Goal: Task Accomplishment & Management: Use online tool/utility

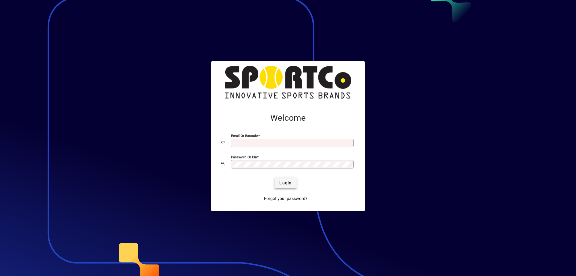
type input "**********"
click at [288, 182] on span "Login" at bounding box center [285, 183] width 12 height 6
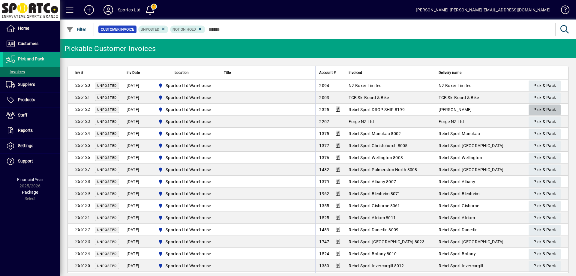
click at [539, 107] on span "Pick & Pack" at bounding box center [544, 110] width 22 height 10
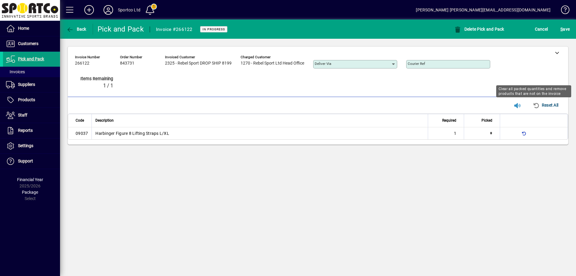
type input "*"
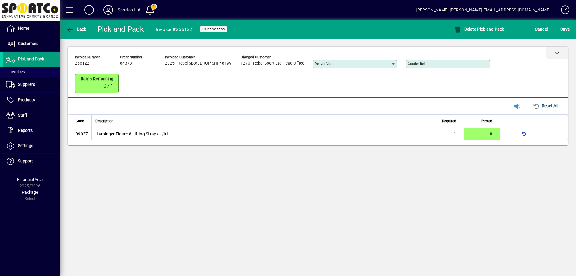
click at [558, 53] on icon at bounding box center [557, 52] width 4 height 4
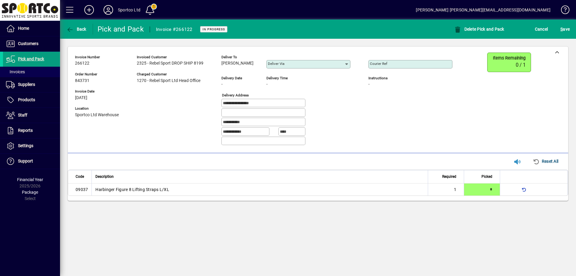
drag, startPoint x: 256, startPoint y: 63, endPoint x: 221, endPoint y: 67, distance: 34.7
click at [221, 66] on div "**********" at bounding box center [268, 100] width 386 height 97
copy span "Shannon Nielsen"
drag, startPoint x: 261, startPoint y: 104, endPoint x: 202, endPoint y: 108, distance: 59.2
click at [202, 108] on div "**********" at bounding box center [268, 100] width 386 height 97
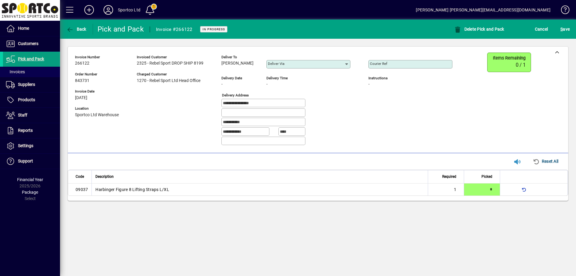
drag, startPoint x: 253, startPoint y: 122, endPoint x: 212, endPoint y: 119, distance: 41.5
click at [212, 119] on div "**********" at bounding box center [268, 100] width 386 height 97
click at [414, 65] on input "Courier Ref" at bounding box center [411, 64] width 82 height 5
click at [418, 62] on input "Courier Ref" at bounding box center [411, 64] width 82 height 5
paste input "**********"
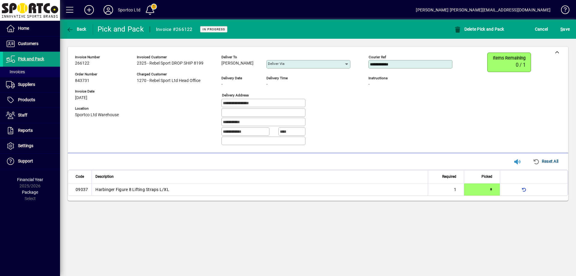
type input "**********"
click at [560, 29] on span "submit" at bounding box center [565, 29] width 12 height 14
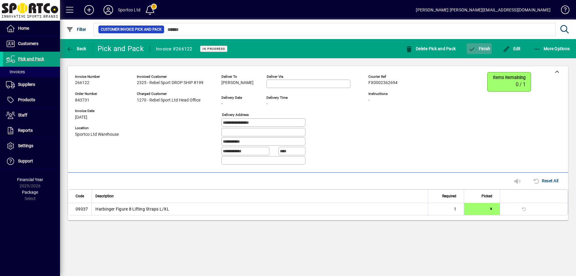
click at [482, 49] on span "Finish" at bounding box center [479, 48] width 22 height 5
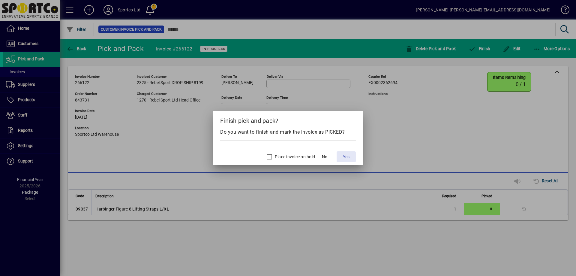
click at [344, 158] on span "Yes" at bounding box center [346, 157] width 7 height 6
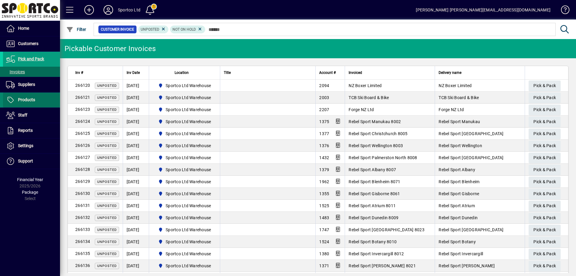
click at [27, 94] on span at bounding box center [31, 100] width 57 height 14
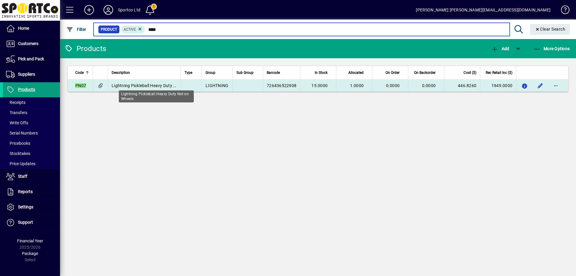
type input "****"
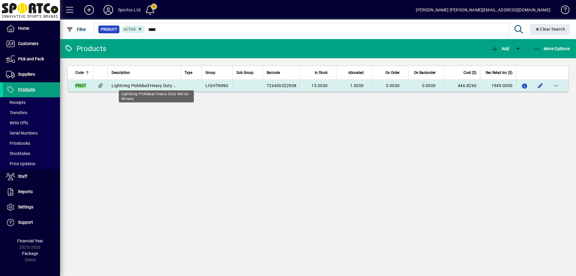
click at [163, 85] on span "Lightning Pickleball Heavy Duty Net on Wheels" at bounding box center [156, 85] width 89 height 5
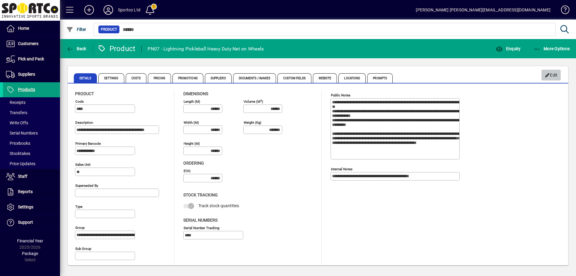
click at [555, 75] on span "Edit" at bounding box center [551, 75] width 13 height 10
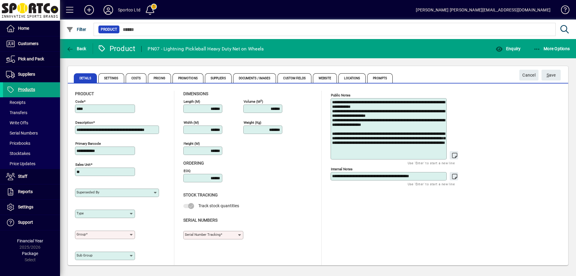
type input "**********"
type input "****"
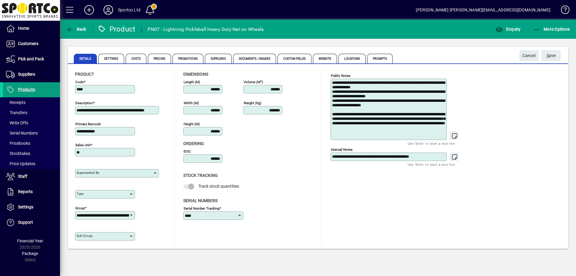
click at [215, 111] on input "******" at bounding box center [203, 110] width 37 height 5
type input "******"
click at [218, 131] on input "******" at bounding box center [203, 131] width 37 height 5
type input "******"
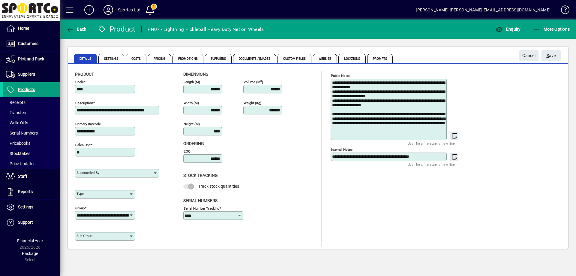
type input "******"
click at [224, 137] on div "Height (m) ******" at bounding box center [207, 129] width 48 height 21
click at [272, 108] on input "*******" at bounding box center [263, 110] width 37 height 5
click at [271, 132] on div "Volume (m 3 ) ****** Weight (Kg) *******" at bounding box center [267, 108] width 48 height 63
click at [277, 109] on input "*******" at bounding box center [263, 110] width 37 height 5
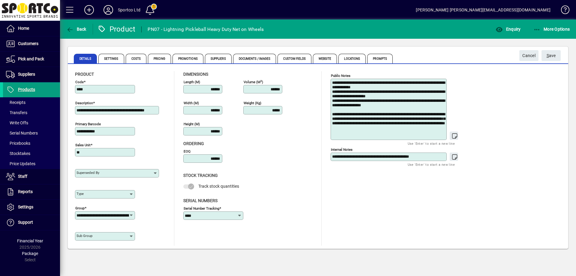
type input "*******"
click at [293, 147] on div "EOQ ******" at bounding box center [243, 157] width 120 height 21
click at [549, 52] on span "S ave" at bounding box center [550, 56] width 9 height 10
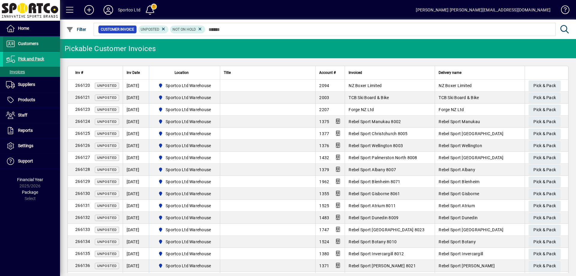
click at [29, 45] on span "Customers" at bounding box center [28, 43] width 20 height 5
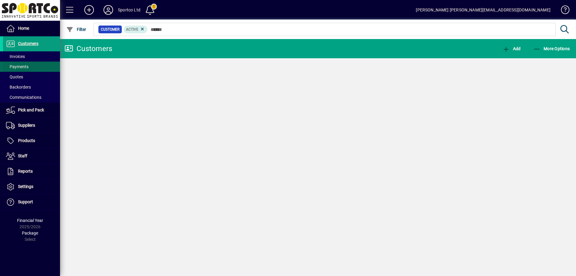
click at [21, 60] on span at bounding box center [31, 66] width 57 height 14
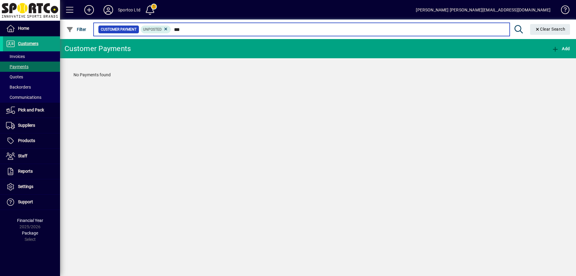
type input "***"
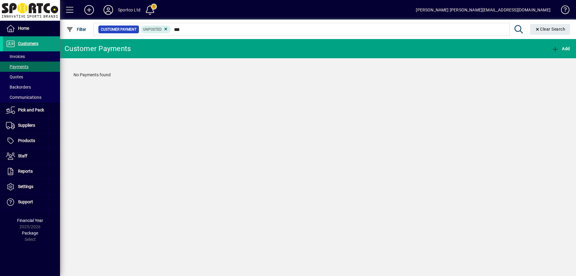
click at [107, 6] on icon at bounding box center [108, 10] width 12 height 10
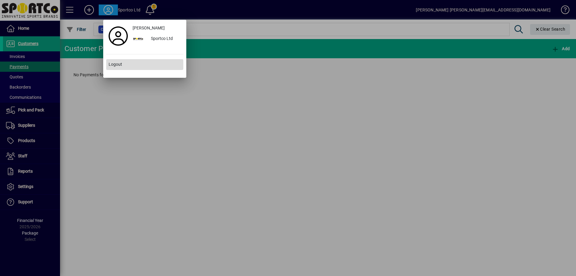
click at [121, 62] on span "Logout" at bounding box center [115, 64] width 13 height 6
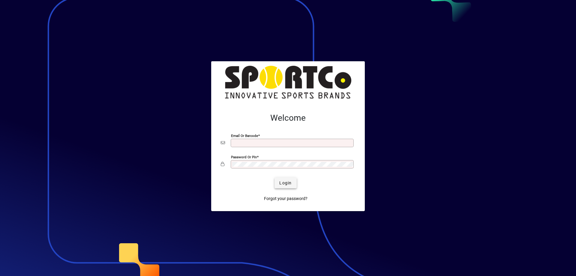
type input "**********"
click at [287, 184] on span "Login" at bounding box center [285, 183] width 12 height 6
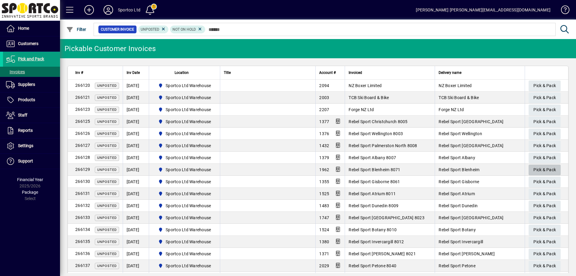
click at [541, 169] on span "Pick & Pack" at bounding box center [544, 170] width 22 height 10
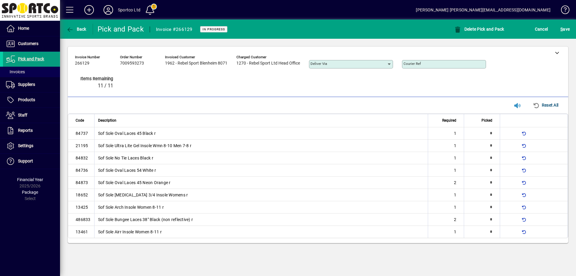
type input "*"
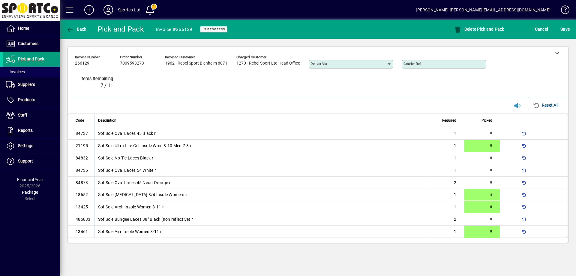
type input "*"
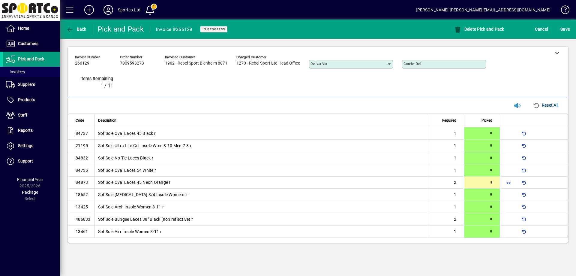
type input "*"
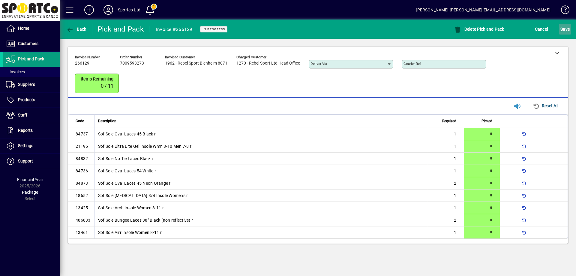
click at [569, 31] on span "S ave" at bounding box center [564, 29] width 9 height 10
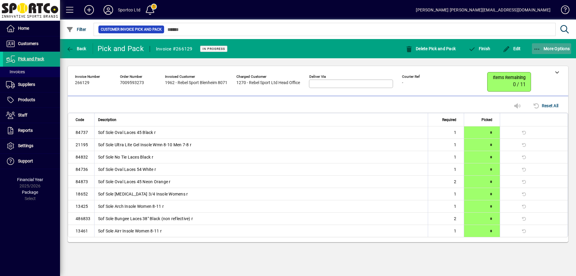
click at [536, 49] on icon "button" at bounding box center [536, 49] width 7 height 6
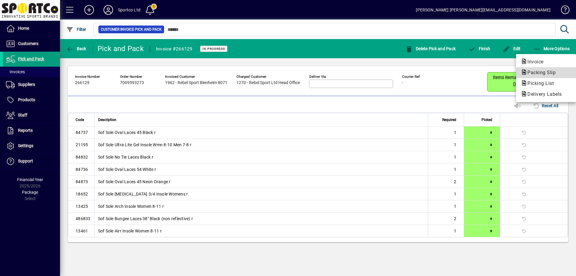
click at [537, 71] on span "Packing Slip" at bounding box center [540, 73] width 38 height 6
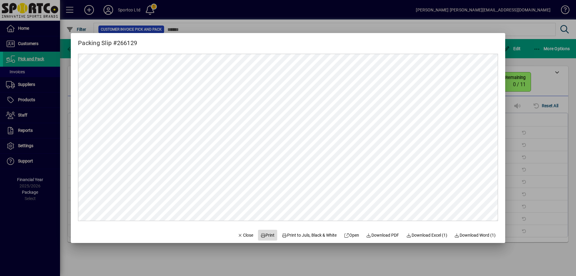
click at [264, 234] on span "Print" at bounding box center [267, 235] width 14 height 6
click at [240, 235] on span "Close" at bounding box center [246, 235] width 16 height 6
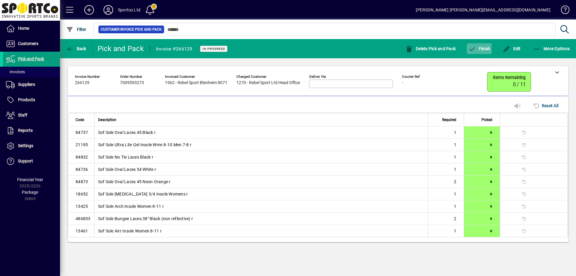
click at [481, 46] on span "Finish" at bounding box center [479, 48] width 22 height 5
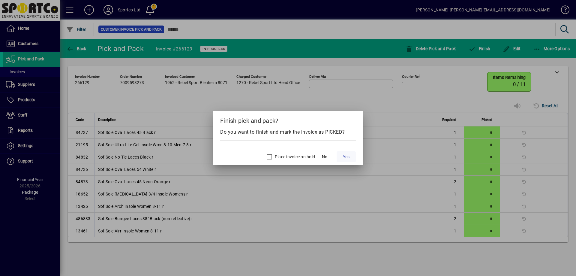
click at [348, 156] on span "Yes" at bounding box center [346, 157] width 7 height 6
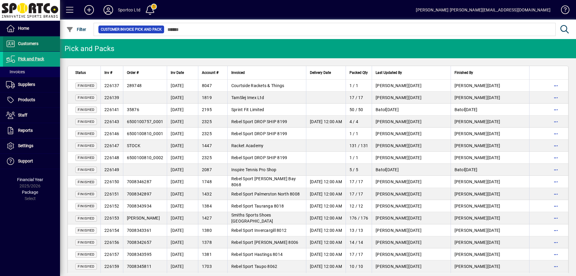
click at [29, 48] on span at bounding box center [31, 44] width 57 height 14
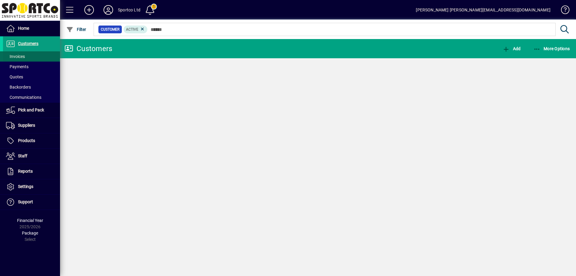
click at [22, 56] on span "Invoices" at bounding box center [15, 56] width 19 height 5
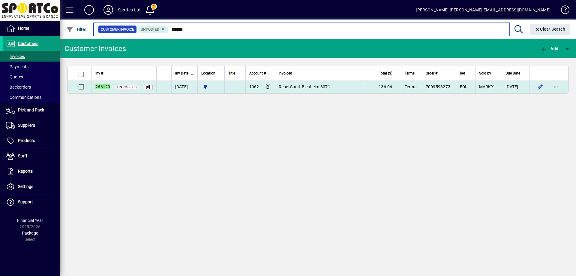
type input "******"
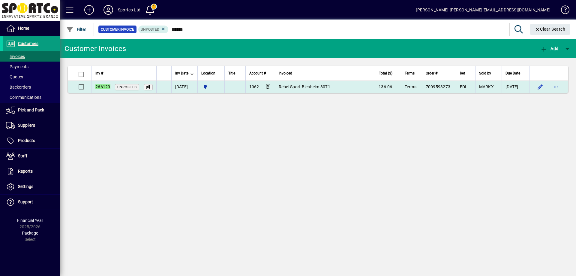
click at [292, 87] on span "Rebel Sport Blenheim 8071" at bounding box center [305, 86] width 52 height 5
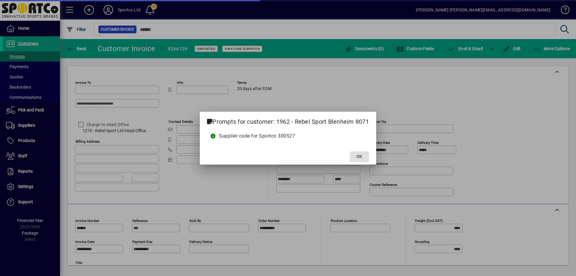
type input "**********"
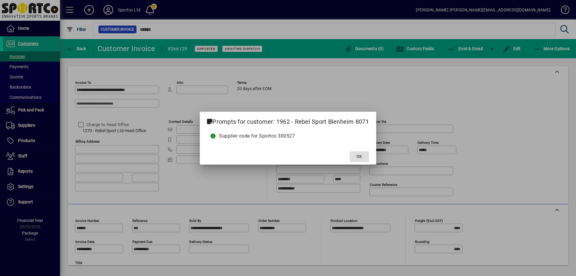
click at [351, 154] on span at bounding box center [359, 156] width 19 height 14
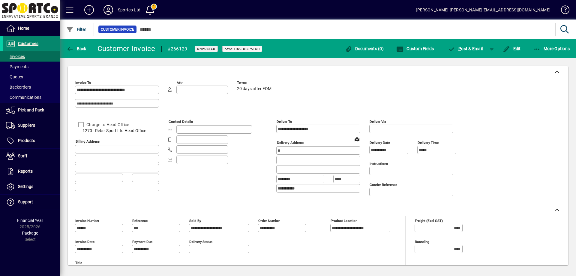
click at [34, 44] on span "Customers" at bounding box center [28, 43] width 20 height 5
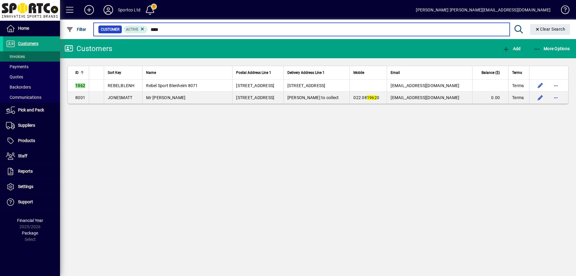
type input "****"
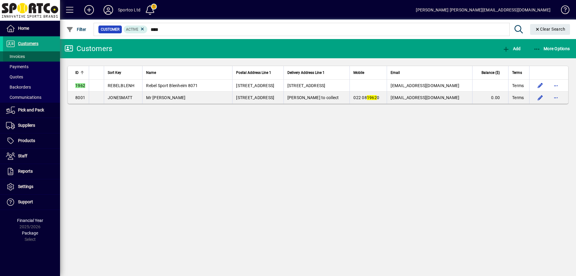
click at [16, 59] on span "Invoices" at bounding box center [14, 56] width 22 height 6
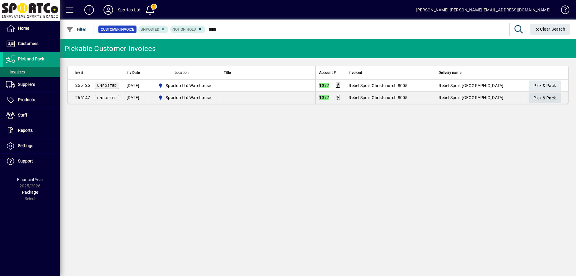
type input "****"
click at [542, 97] on span "Pick & Pack" at bounding box center [544, 98] width 22 height 10
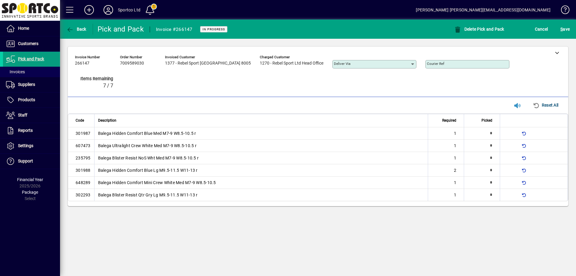
type input "*"
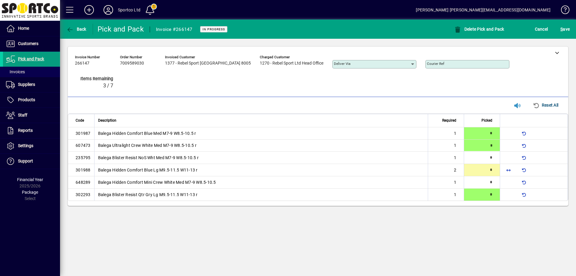
type input "*"
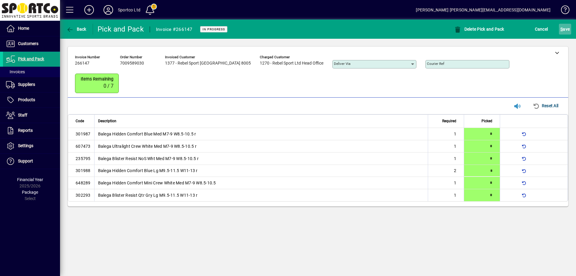
click at [566, 27] on span "S ave" at bounding box center [564, 29] width 9 height 10
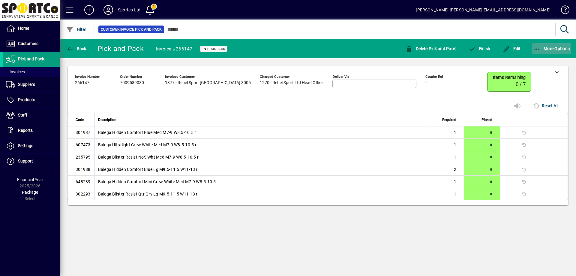
click at [537, 47] on icon "button" at bounding box center [536, 49] width 7 height 6
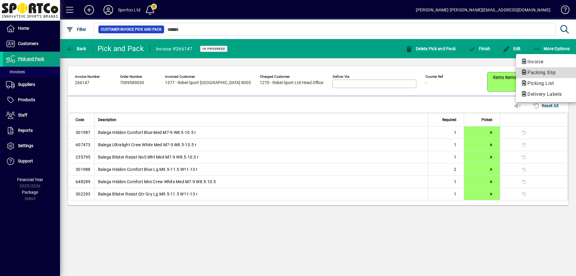
click at [536, 72] on span "Packing Slip" at bounding box center [540, 73] width 38 height 6
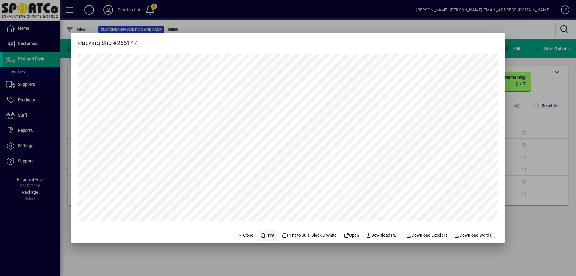
click at [263, 234] on span "Print" at bounding box center [267, 235] width 14 height 6
click at [240, 234] on span "Close" at bounding box center [246, 235] width 16 height 6
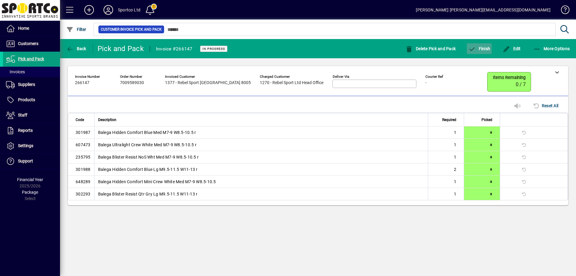
click at [480, 48] on span "Finish" at bounding box center [479, 48] width 22 height 5
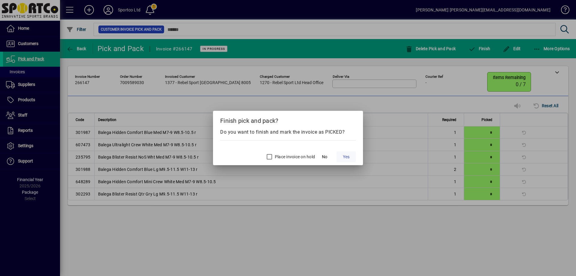
drag, startPoint x: 345, startPoint y: 149, endPoint x: 345, endPoint y: 152, distance: 3.1
click at [345, 151] on mat-dialog-actions "Place invoice on hold No Yes" at bounding box center [288, 155] width 150 height 19
click at [346, 156] on span "Yes" at bounding box center [346, 157] width 7 height 6
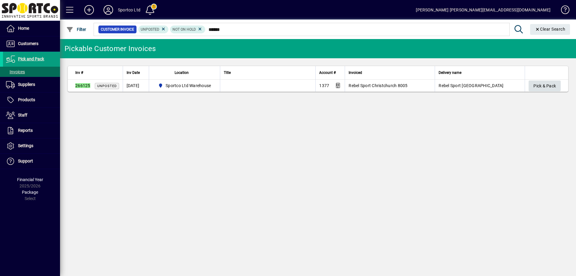
type input "******"
click at [546, 85] on span "Pick & Pack" at bounding box center [544, 86] width 22 height 10
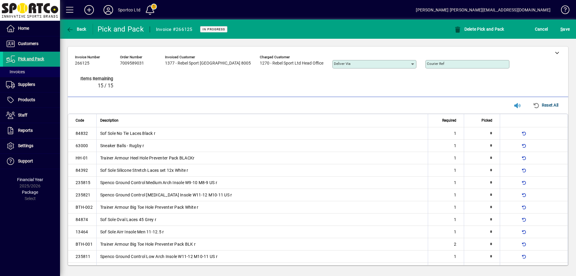
type input "*"
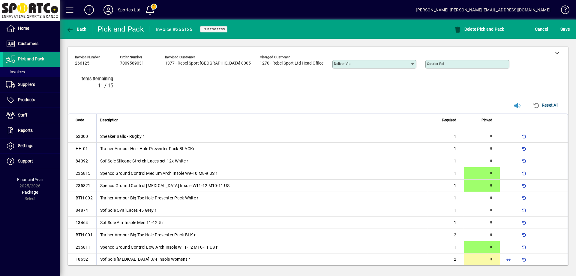
type input "*"
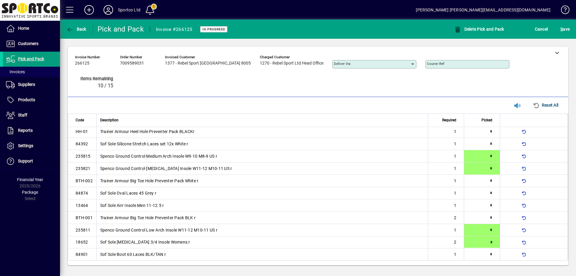
scroll to position [27, 0]
type input "*"
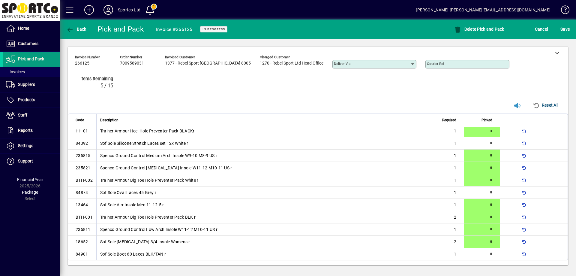
type input "*"
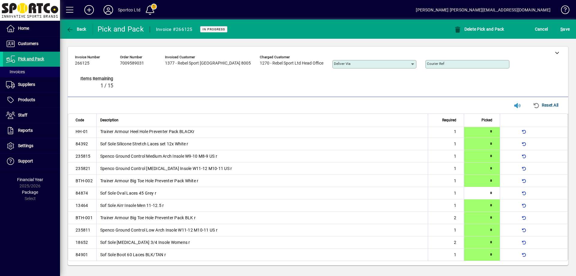
scroll to position [0, 0]
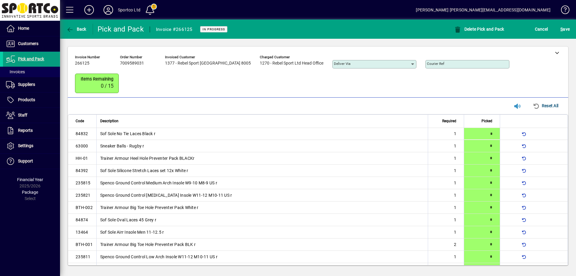
type input "*"
click at [567, 26] on span "S ave" at bounding box center [564, 29] width 9 height 10
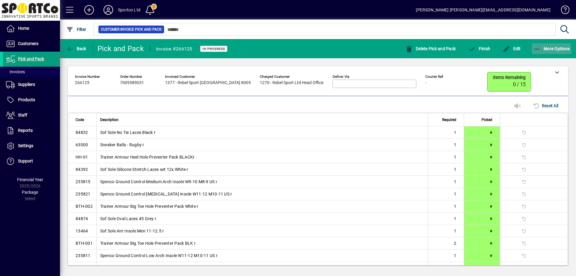
click at [535, 47] on icon "button" at bounding box center [536, 49] width 7 height 6
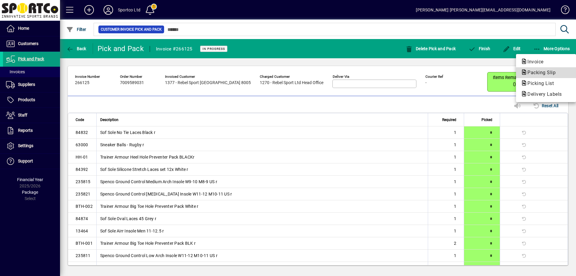
click at [538, 71] on span "Packing Slip" at bounding box center [540, 73] width 38 height 6
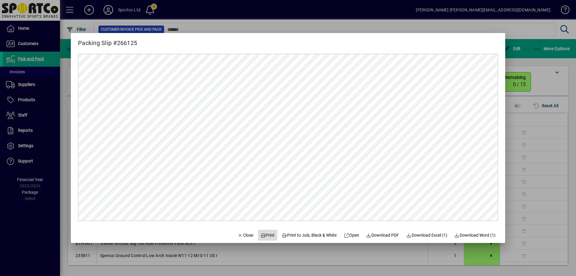
click at [261, 232] on span "Print" at bounding box center [267, 235] width 14 height 6
click at [238, 233] on span "Close" at bounding box center [246, 235] width 16 height 6
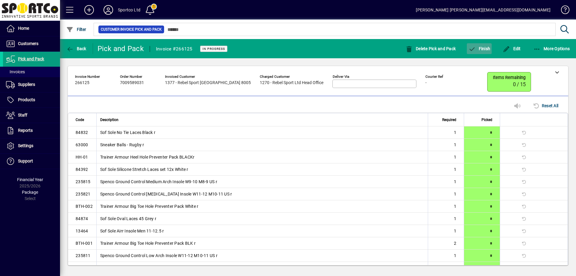
click at [482, 49] on span "Finish" at bounding box center [479, 48] width 22 height 5
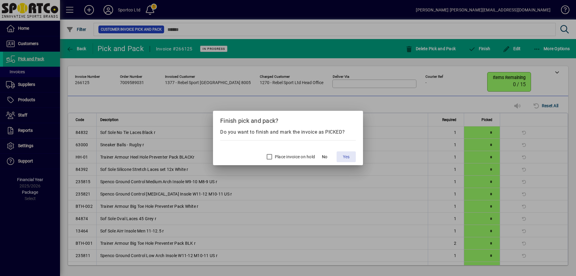
click at [348, 157] on span "Yes" at bounding box center [346, 157] width 7 height 6
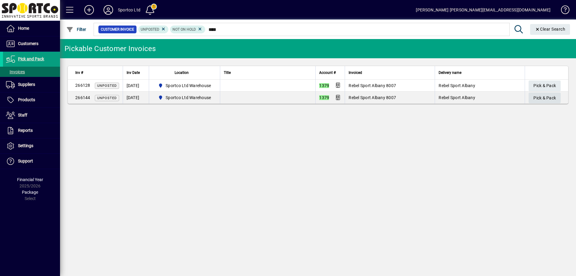
type input "****"
click at [551, 93] on span "Pick & Pack" at bounding box center [544, 98] width 22 height 10
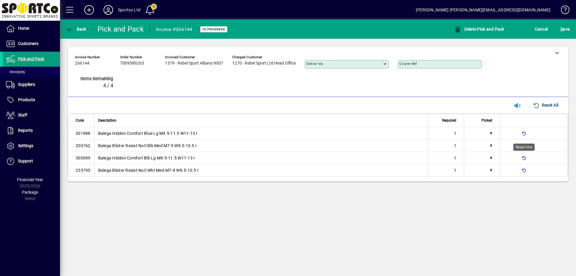
type input "*"
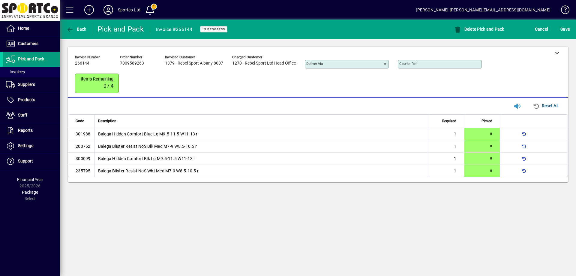
click at [571, 27] on div "S ave" at bounding box center [565, 29] width 22 height 11
click at [561, 28] on span "S" at bounding box center [561, 29] width 2 height 5
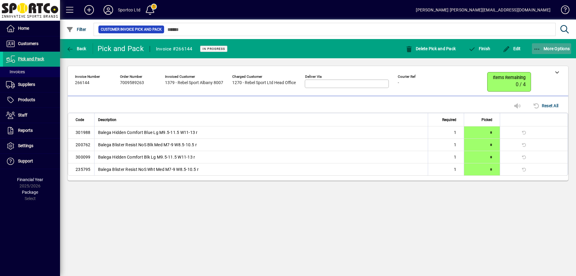
click at [537, 47] on icon "button" at bounding box center [536, 49] width 7 height 6
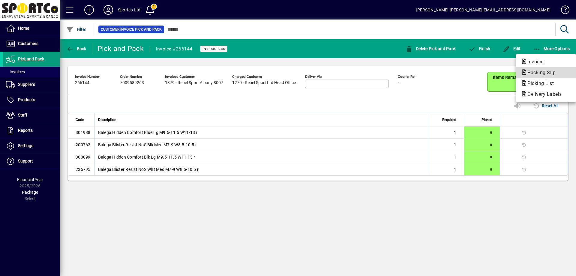
click at [540, 71] on span "Packing Slip" at bounding box center [540, 73] width 38 height 6
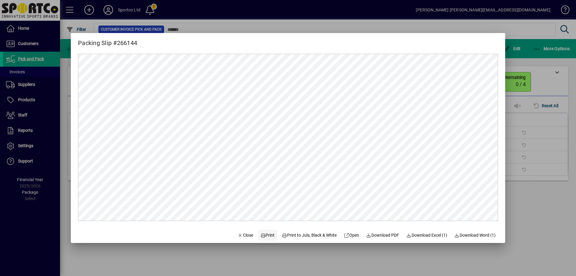
click at [263, 235] on span "Print" at bounding box center [267, 235] width 14 height 6
click at [244, 234] on span "Close" at bounding box center [246, 235] width 16 height 6
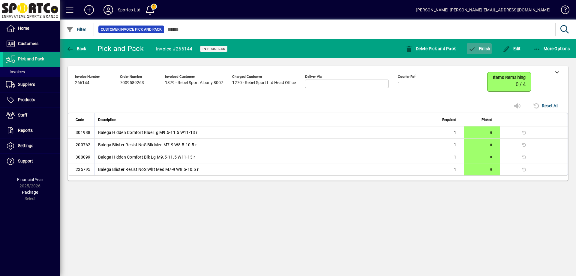
click at [486, 48] on span "Finish" at bounding box center [479, 48] width 22 height 5
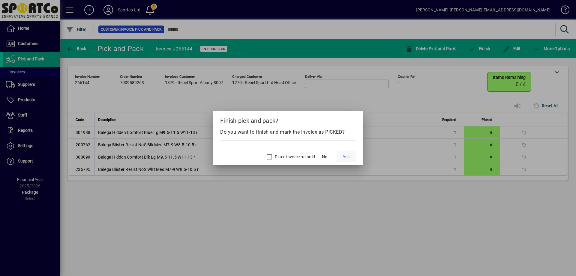
click at [350, 154] on span at bounding box center [345, 156] width 19 height 14
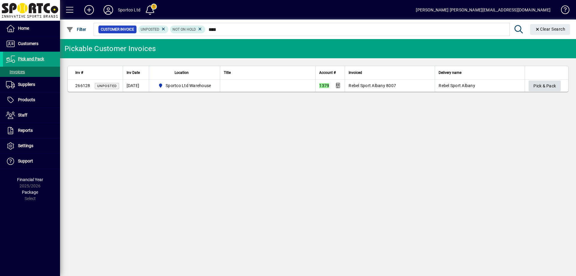
type input "****"
click at [541, 87] on span "Pick & Pack" at bounding box center [544, 86] width 22 height 10
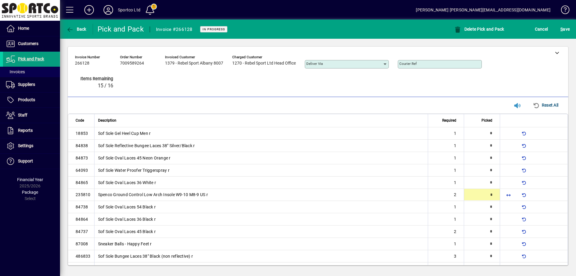
type input "*"
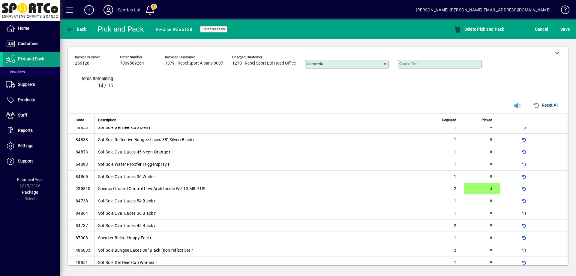
type input "*"
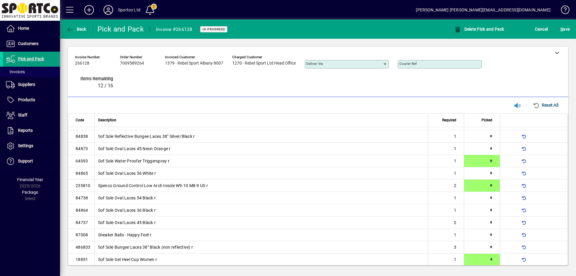
type input "*"
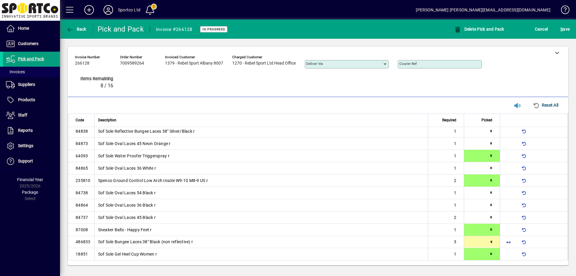
type input "*"
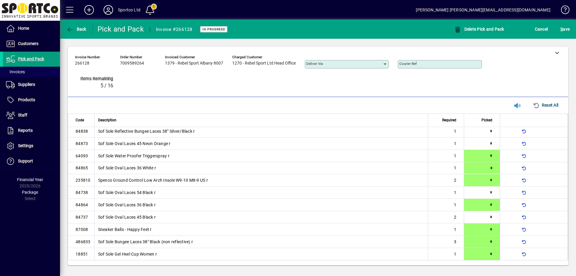
type input "*"
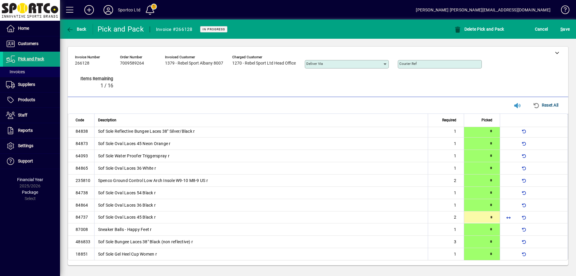
type input "*"
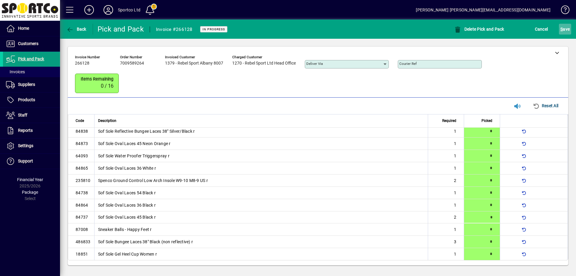
click at [564, 29] on span "S ave" at bounding box center [564, 29] width 9 height 10
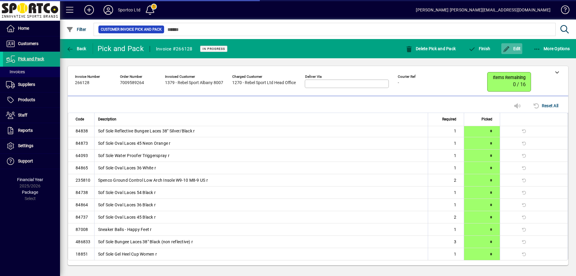
scroll to position [0, 0]
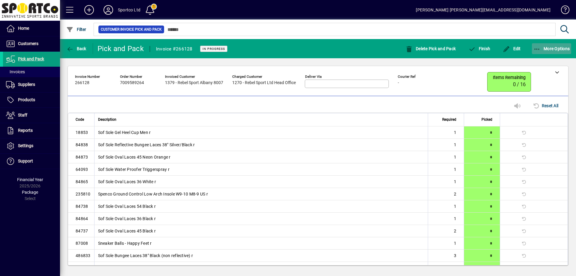
click at [534, 46] on icon "button" at bounding box center [536, 49] width 7 height 6
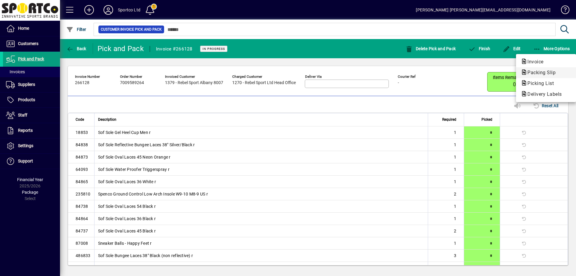
click at [541, 73] on span "Packing Slip" at bounding box center [540, 73] width 38 height 6
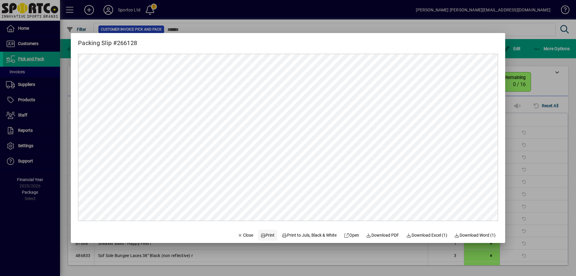
click at [263, 234] on span "Print" at bounding box center [267, 235] width 14 height 6
click at [238, 235] on span "Close" at bounding box center [246, 235] width 16 height 6
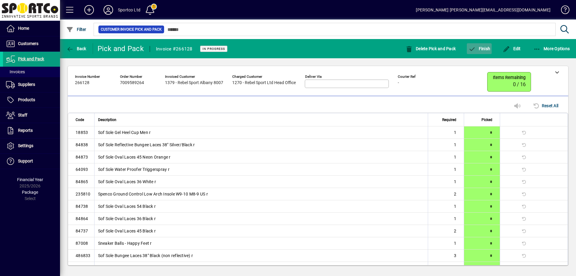
click at [486, 47] on span "Finish" at bounding box center [479, 48] width 22 height 5
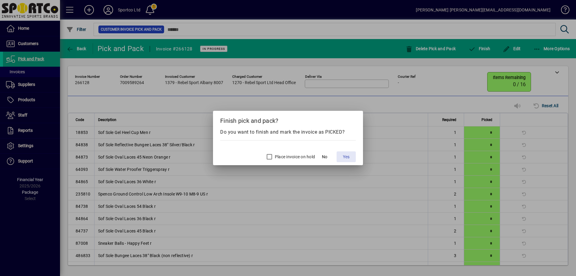
click at [346, 156] on span "Yes" at bounding box center [346, 157] width 7 height 6
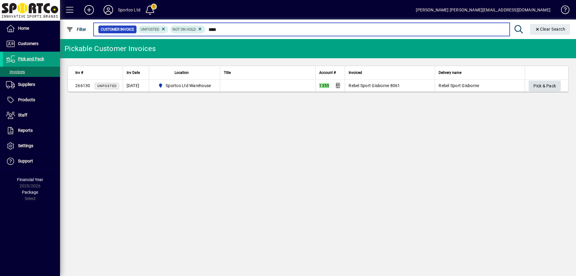
type input "****"
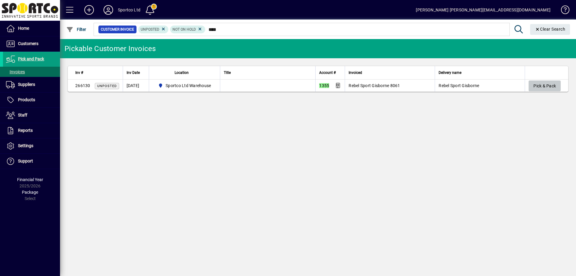
click at [552, 83] on span "Pick & Pack" at bounding box center [544, 86] width 22 height 10
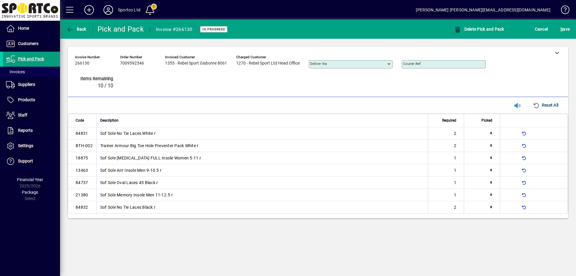
type input "*"
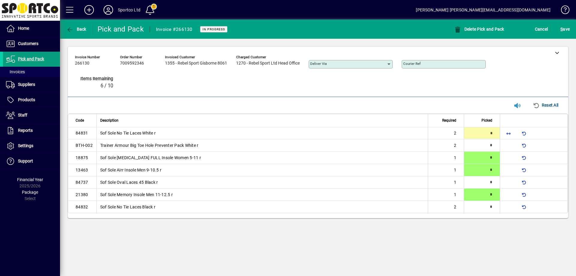
type input "*"
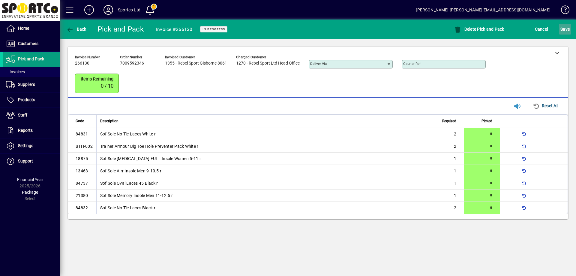
click at [565, 26] on span "S ave" at bounding box center [564, 29] width 9 height 10
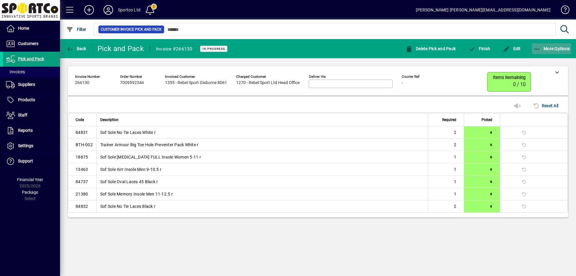
click at [535, 46] on icon "button" at bounding box center [536, 49] width 7 height 6
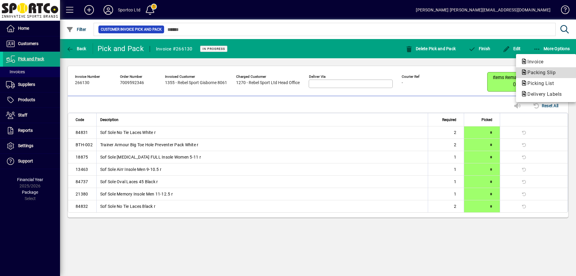
click at [536, 70] on span "Packing Slip" at bounding box center [540, 73] width 38 height 6
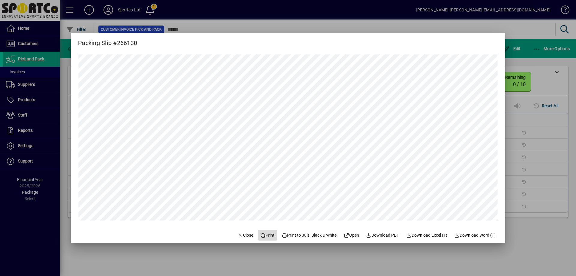
click at [266, 233] on span "Print" at bounding box center [267, 235] width 14 height 6
click at [242, 233] on span "Close" at bounding box center [246, 235] width 16 height 6
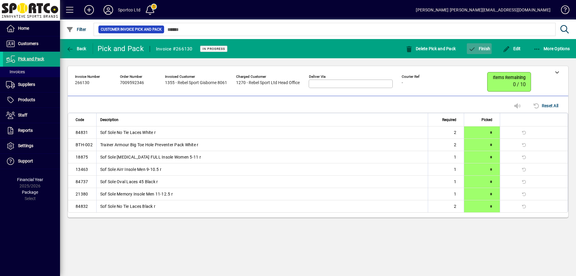
click at [482, 49] on span "Finish" at bounding box center [479, 48] width 22 height 5
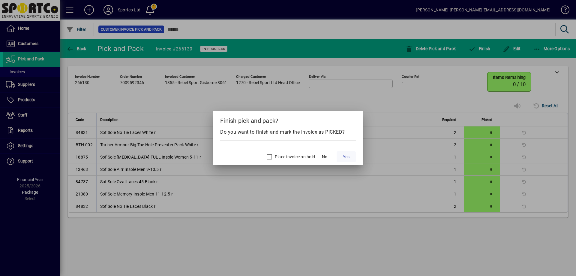
click at [348, 156] on span "Yes" at bounding box center [346, 157] width 7 height 6
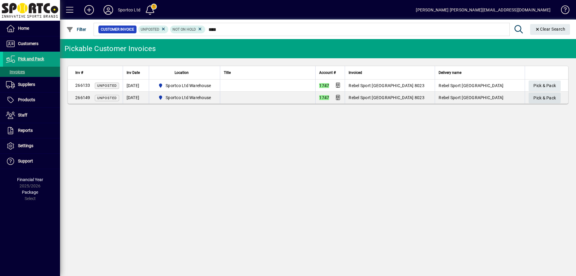
type input "****"
click at [547, 93] on span "Pick & Pack" at bounding box center [544, 98] width 22 height 10
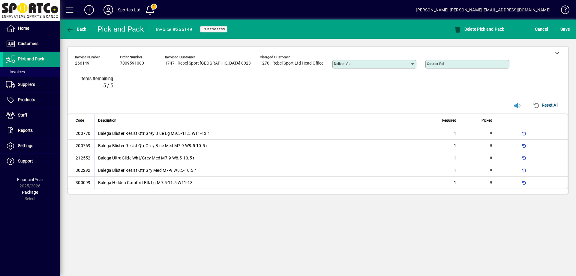
type input "*"
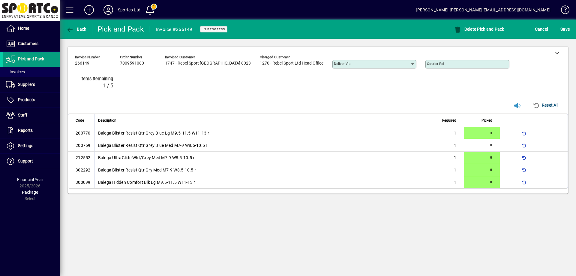
type input "*"
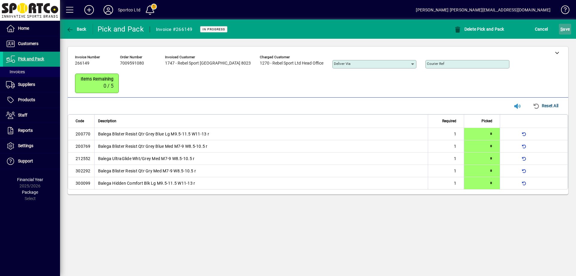
click at [563, 29] on span "S ave" at bounding box center [564, 29] width 9 height 10
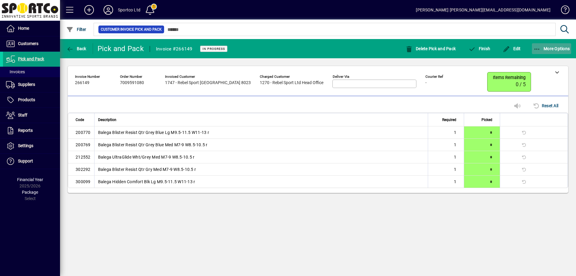
click at [537, 49] on icon "button" at bounding box center [536, 49] width 7 height 6
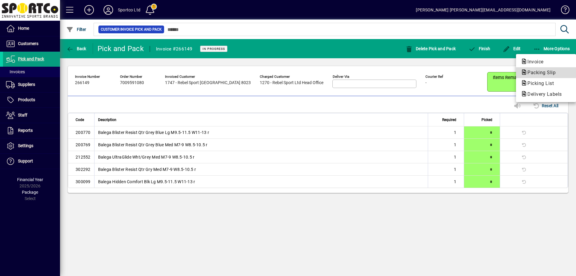
click at [540, 71] on span "Packing Slip" at bounding box center [540, 73] width 38 height 6
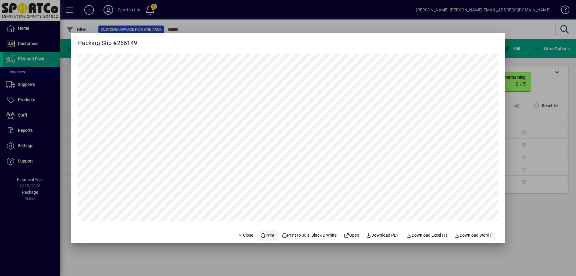
click at [261, 238] on span at bounding box center [267, 235] width 19 height 14
click at [242, 236] on span "Close" at bounding box center [246, 235] width 16 height 6
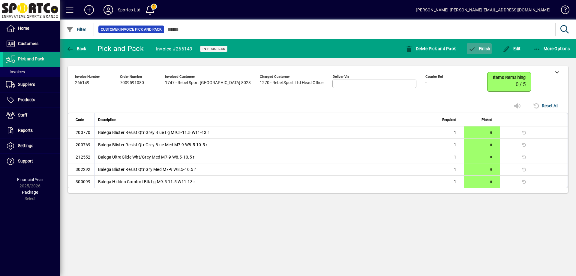
click at [477, 48] on span "Finish" at bounding box center [479, 48] width 22 height 5
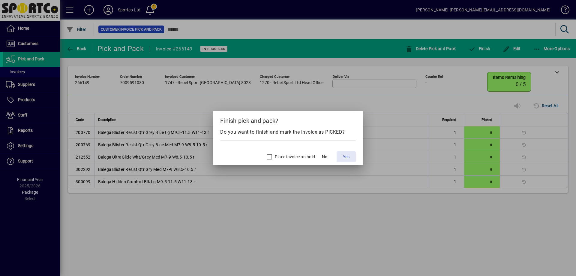
click at [344, 153] on span at bounding box center [345, 156] width 19 height 14
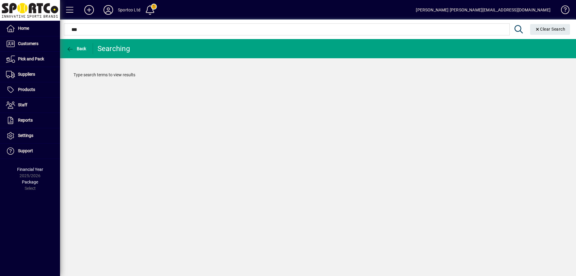
type input "****"
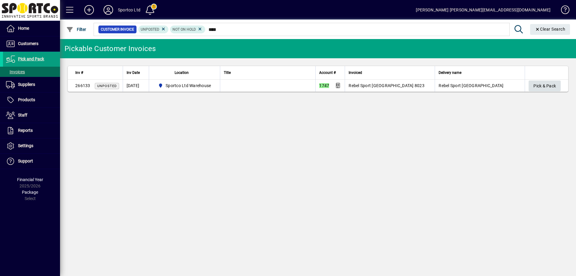
type input "****"
click at [548, 82] on span "Pick & Pack" at bounding box center [544, 86] width 22 height 10
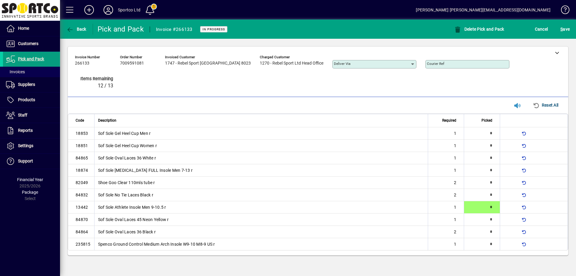
type input "*"
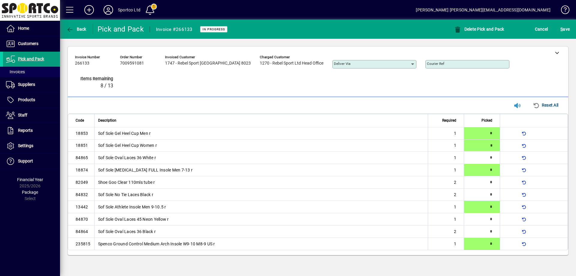
type input "*"
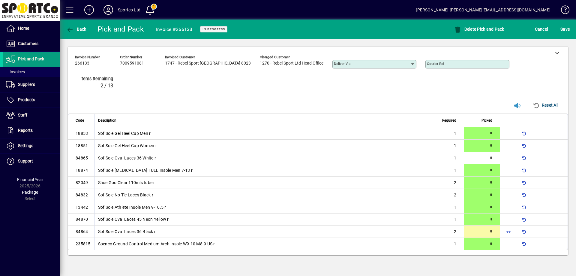
type input "*"
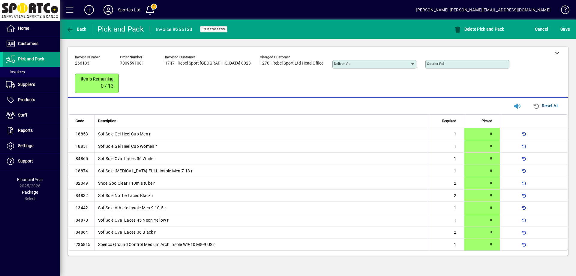
type input "*"
click at [563, 27] on span "S ave" at bounding box center [564, 29] width 9 height 10
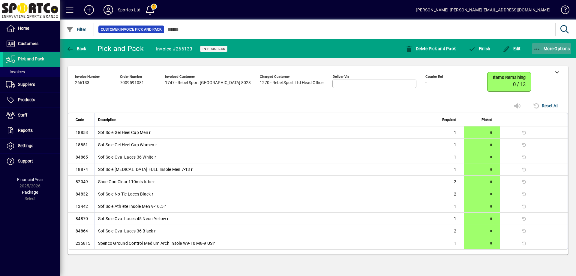
click at [534, 46] on icon "button" at bounding box center [536, 49] width 7 height 6
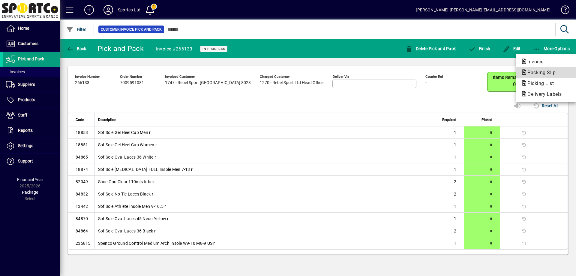
click at [539, 70] on span "Packing Slip" at bounding box center [540, 73] width 38 height 6
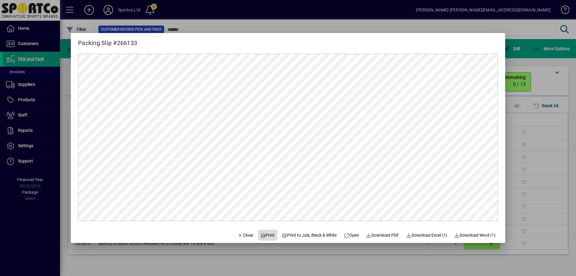
click at [267, 234] on span "Print" at bounding box center [267, 235] width 14 height 6
click at [244, 235] on span "Close" at bounding box center [246, 235] width 16 height 6
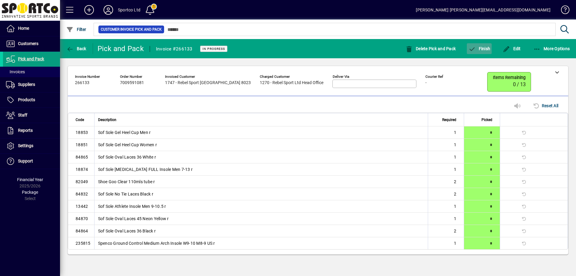
click at [483, 47] on span "Finish" at bounding box center [479, 48] width 22 height 5
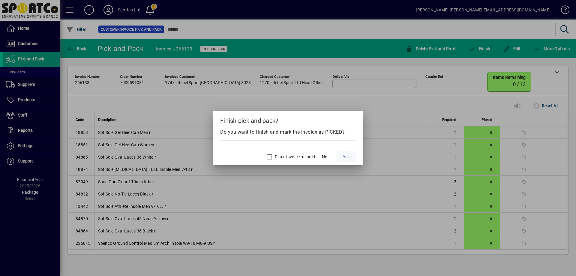
click at [345, 155] on span "Yes" at bounding box center [346, 157] width 7 height 6
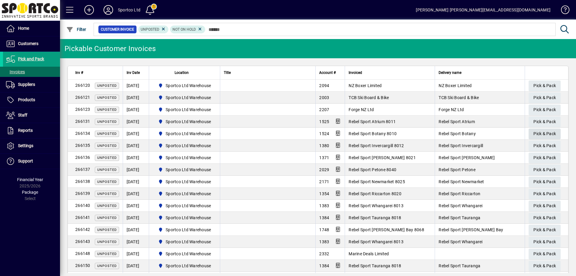
click at [547, 133] on span "Pick & Pack" at bounding box center [544, 134] width 22 height 10
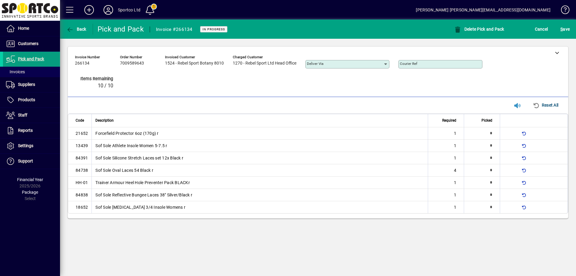
type input "*"
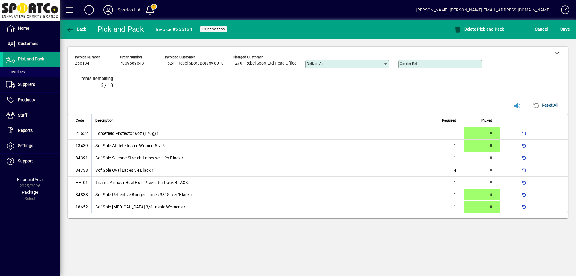
type input "*"
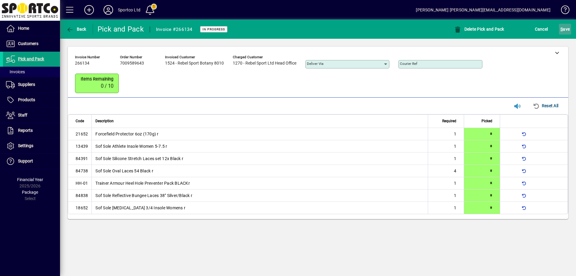
click at [564, 27] on span "S ave" at bounding box center [564, 29] width 9 height 10
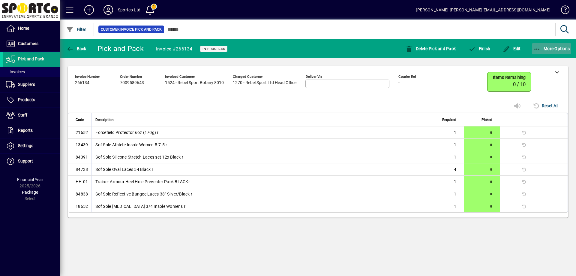
click at [540, 46] on icon "button" at bounding box center [536, 49] width 7 height 6
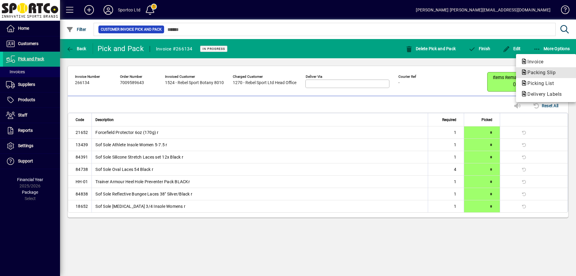
click at [549, 70] on span "Packing Slip" at bounding box center [540, 73] width 38 height 6
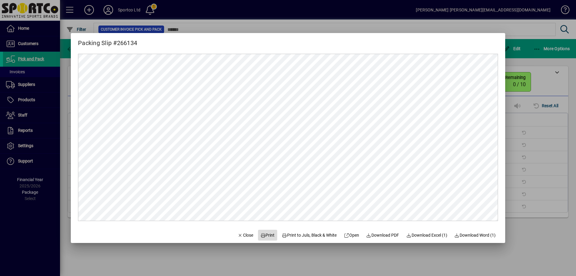
click at [264, 235] on span "Print" at bounding box center [267, 235] width 14 height 6
click at [241, 233] on span "Close" at bounding box center [246, 235] width 16 height 6
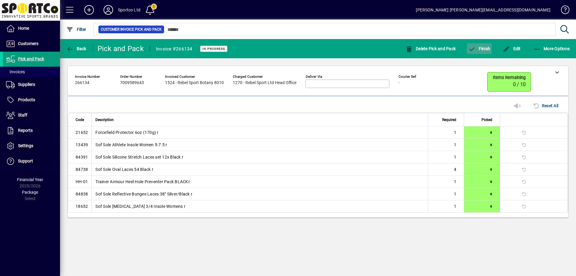
click at [476, 52] on span "button" at bounding box center [479, 48] width 25 height 14
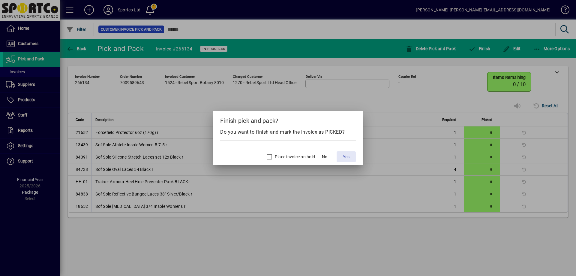
click at [344, 157] on span "Yes" at bounding box center [346, 157] width 7 height 6
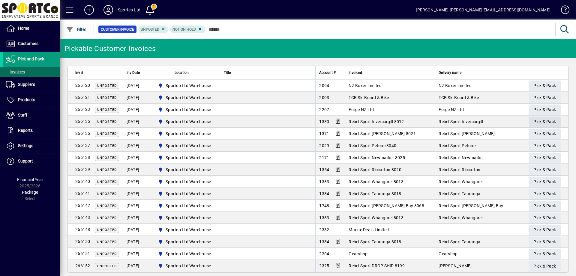
click at [540, 121] on span "Pick & Pack" at bounding box center [544, 122] width 22 height 10
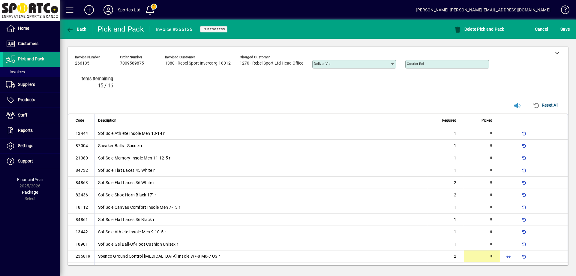
type input "*"
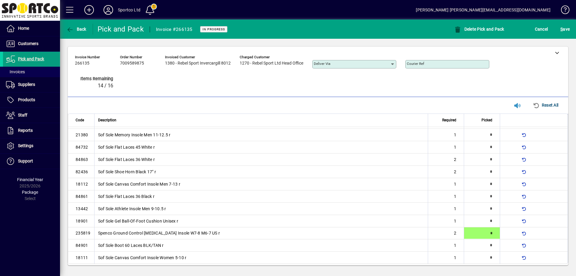
scroll to position [27, 0]
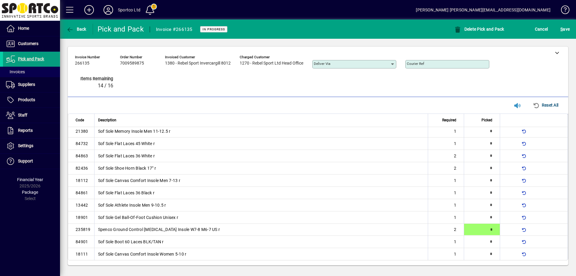
type input "*"
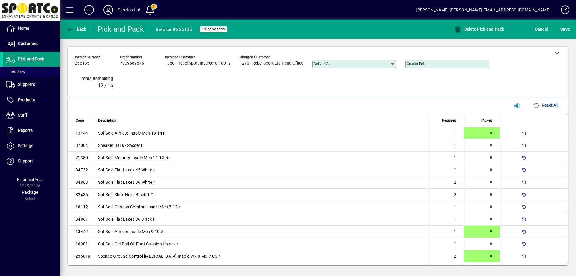
type input "*"
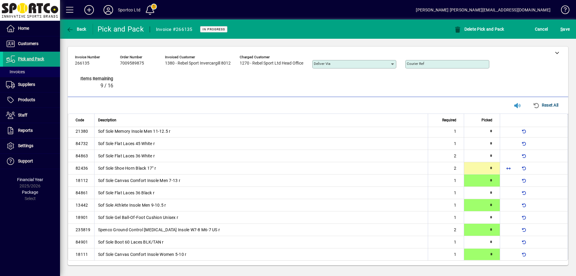
type input "*"
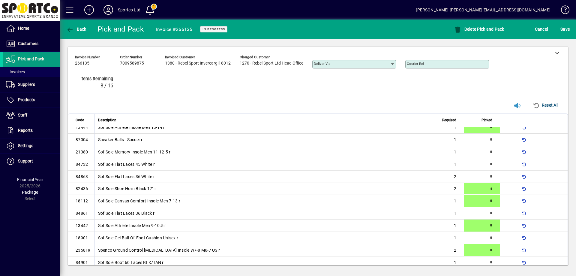
type input "*"
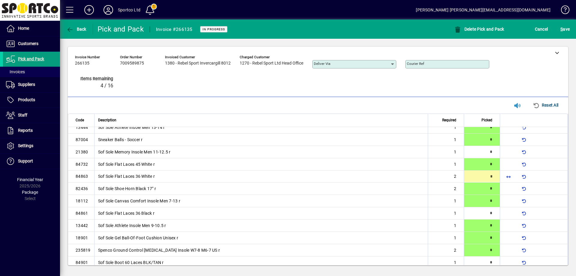
type input "*"
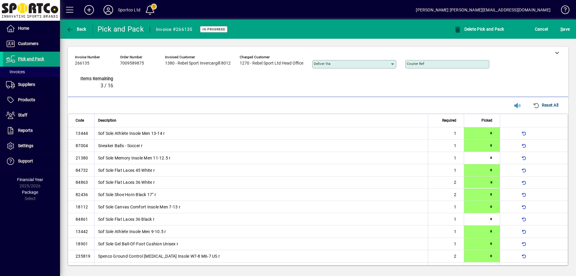
type input "*"
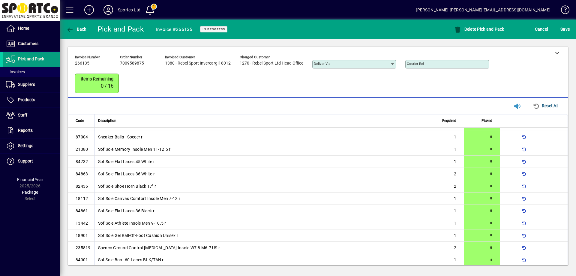
type input "*"
click at [567, 25] on span "S ave" at bounding box center [564, 29] width 9 height 10
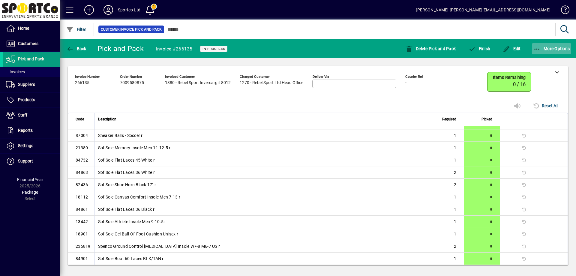
click at [537, 47] on icon "button" at bounding box center [536, 49] width 7 height 6
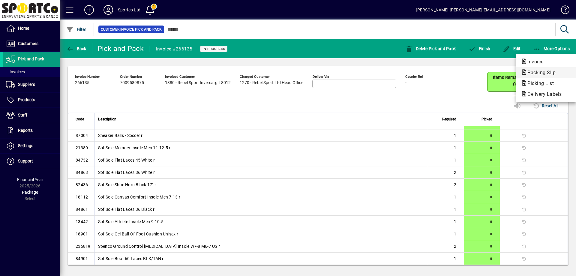
click at [537, 72] on span "Packing Slip" at bounding box center [540, 73] width 38 height 6
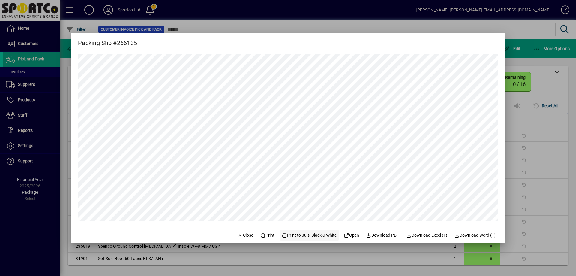
scroll to position [0, 0]
click at [261, 235] on span "Print" at bounding box center [267, 235] width 14 height 6
click at [245, 232] on span "Close" at bounding box center [246, 235] width 16 height 6
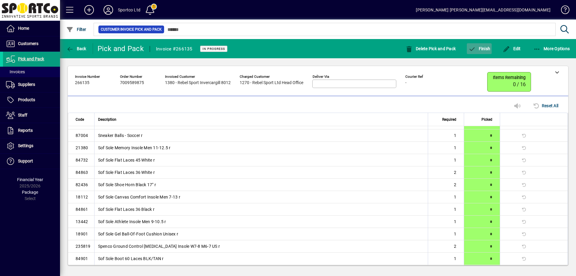
click at [477, 46] on span "Finish" at bounding box center [479, 48] width 22 height 5
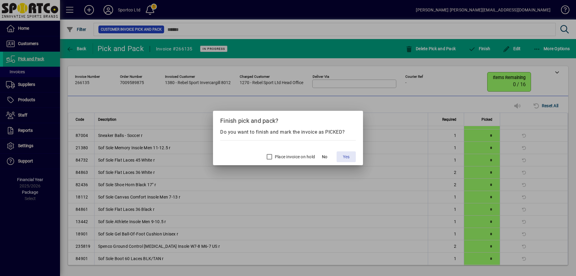
click at [348, 156] on span "Yes" at bounding box center [346, 157] width 7 height 6
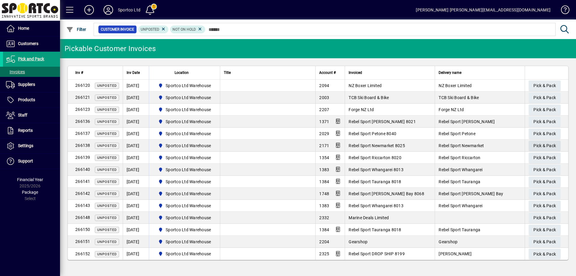
click at [552, 143] on span "Pick & Pack" at bounding box center [544, 146] width 22 height 10
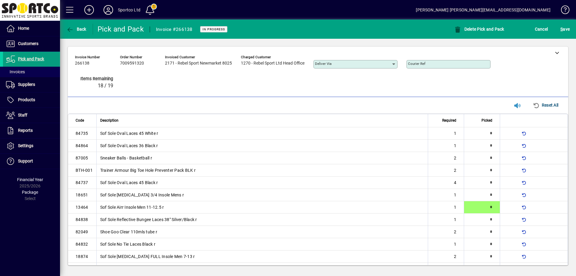
type input "*"
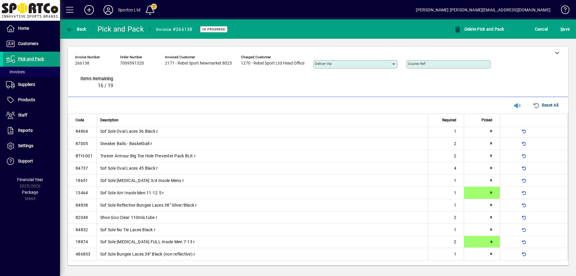
type input "*"
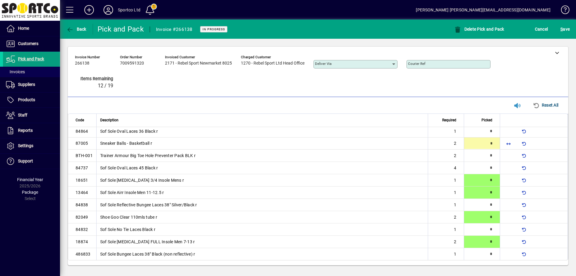
type input "*"
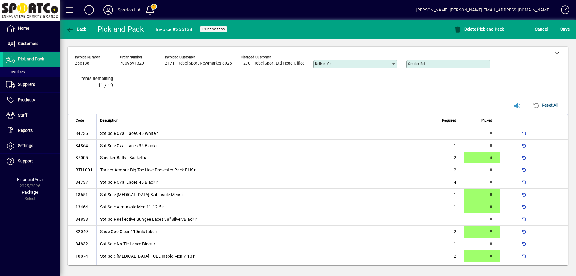
type input "*"
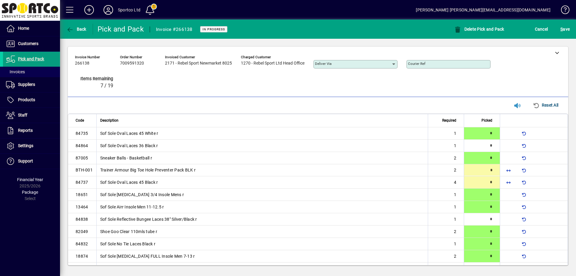
type input "*"
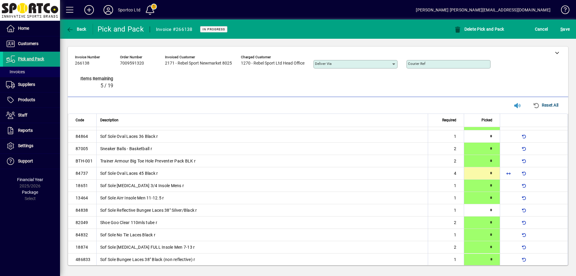
type input "*"
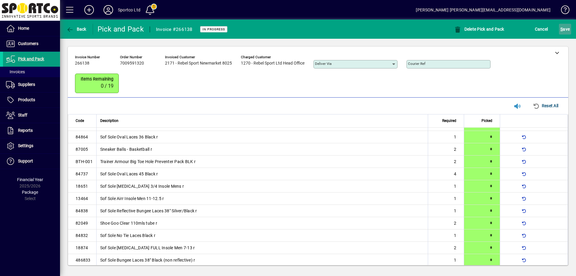
click at [564, 28] on span "S ave" at bounding box center [564, 29] width 9 height 10
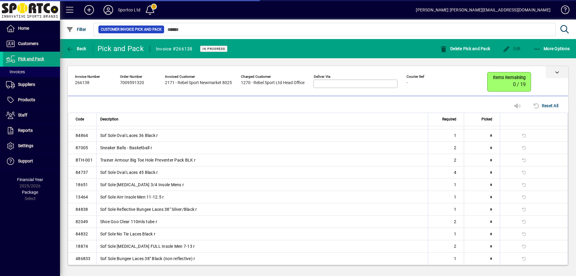
scroll to position [0, 0]
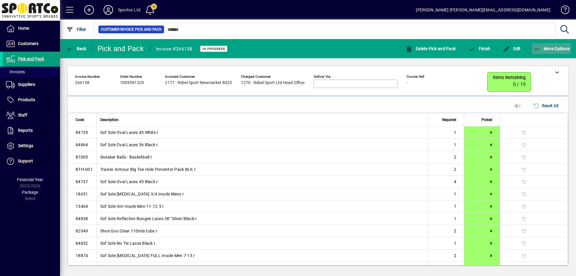
click at [537, 49] on icon "button" at bounding box center [536, 49] width 7 height 6
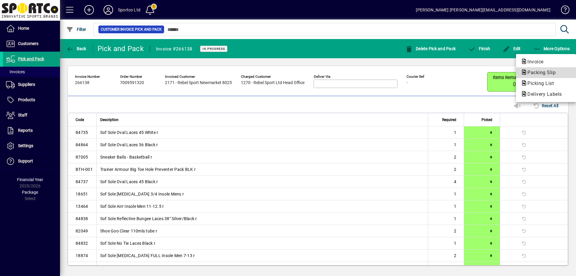
click at [537, 72] on span "Packing Slip" at bounding box center [540, 73] width 38 height 6
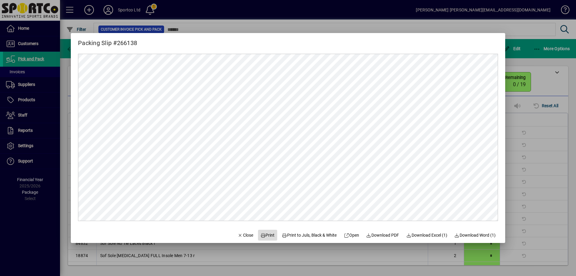
click at [267, 235] on span "Print" at bounding box center [267, 235] width 14 height 6
click at [244, 233] on span "Close" at bounding box center [246, 235] width 16 height 6
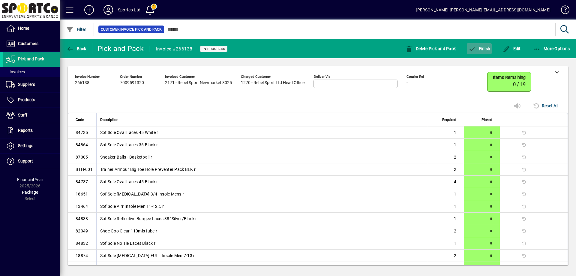
click at [481, 47] on span "Finish" at bounding box center [479, 48] width 22 height 5
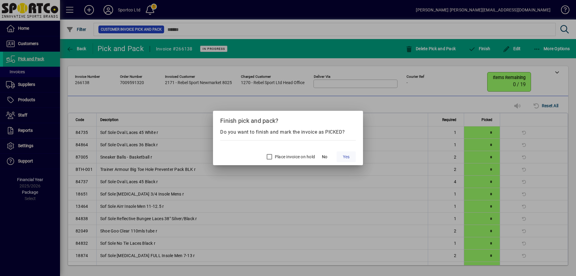
click at [345, 154] on span "Yes" at bounding box center [346, 157] width 7 height 6
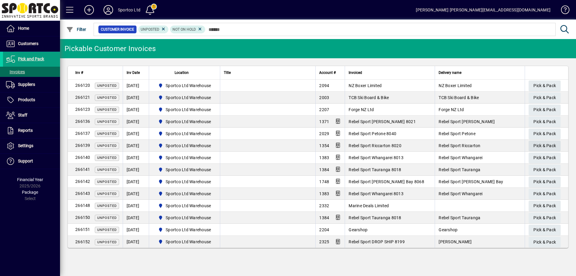
click at [544, 144] on span "Pick & Pack" at bounding box center [544, 146] width 22 height 10
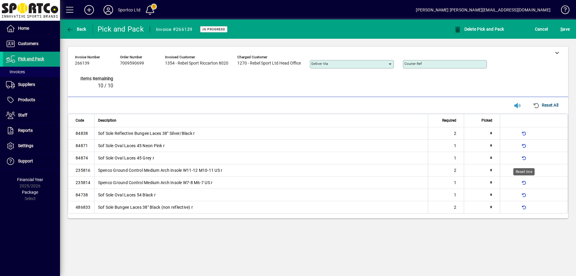
type input "*"
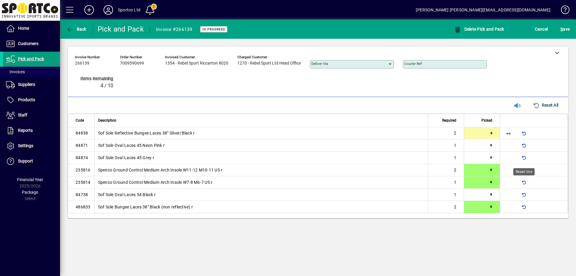
type input "*"
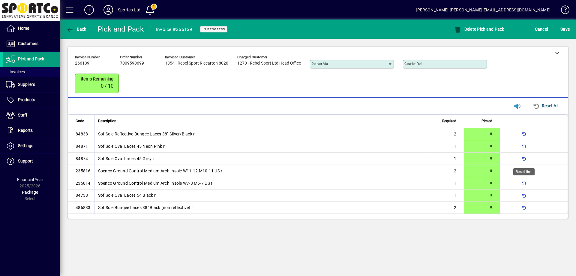
type input "*"
click at [571, 26] on span "submit" at bounding box center [565, 29] width 12 height 14
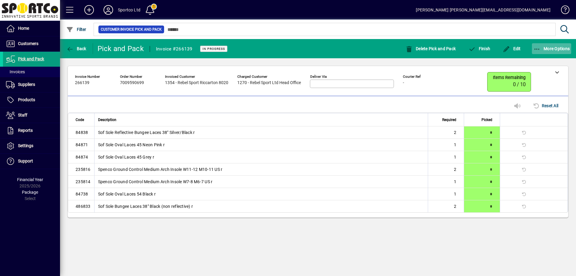
click at [537, 52] on button "More Options" at bounding box center [552, 48] width 40 height 11
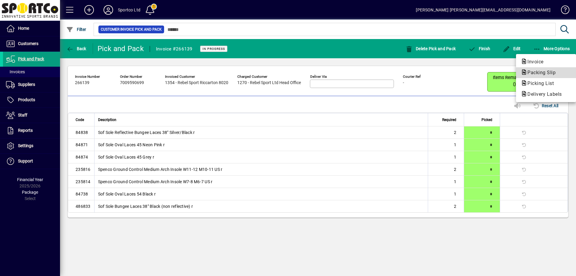
click at [539, 70] on span "Packing Slip" at bounding box center [540, 73] width 38 height 6
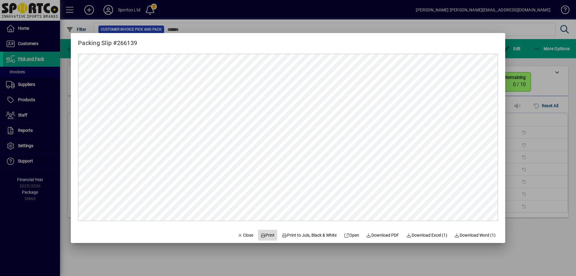
click at [261, 232] on span "Print" at bounding box center [267, 235] width 14 height 6
click at [238, 234] on span "Close" at bounding box center [246, 235] width 16 height 6
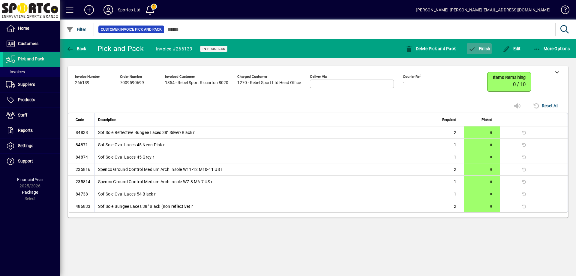
click at [484, 47] on span "Finish" at bounding box center [479, 48] width 22 height 5
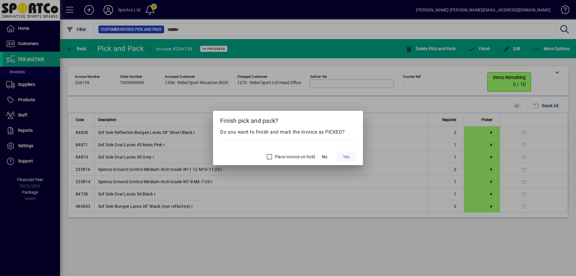
click at [349, 155] on span "Yes" at bounding box center [346, 157] width 7 height 6
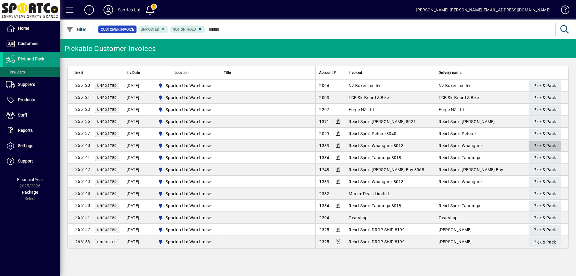
click at [540, 144] on span "Pick & Pack" at bounding box center [544, 146] width 22 height 10
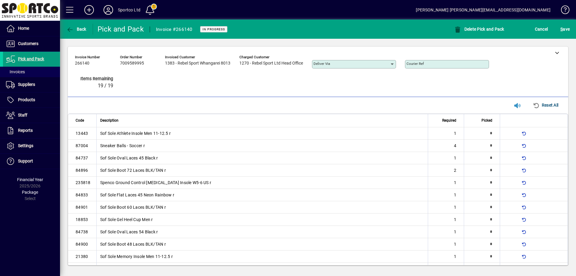
type input "*"
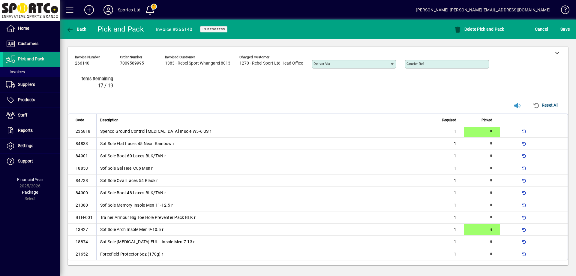
type input "*"
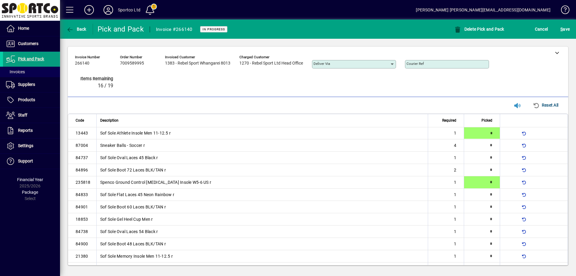
type input "*"
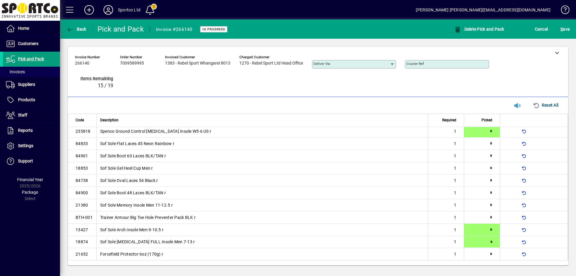
type input "*"
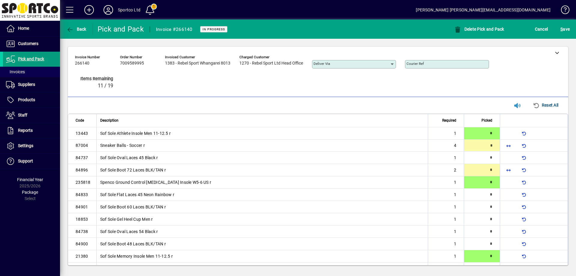
type input "*"
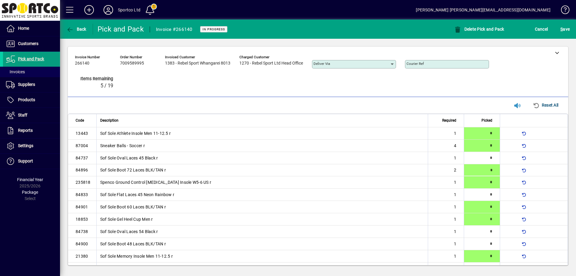
type input "*"
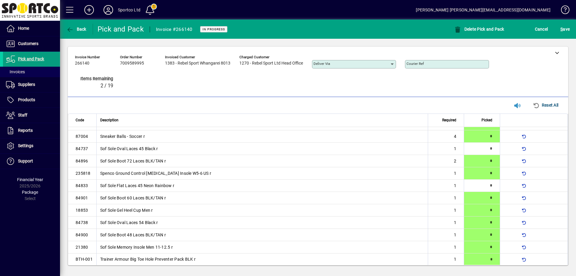
type input "*"
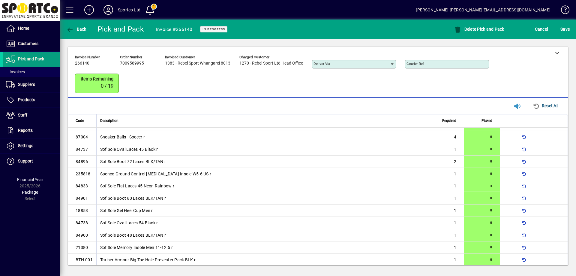
type input "*"
click at [564, 31] on span "S ave" at bounding box center [564, 29] width 9 height 10
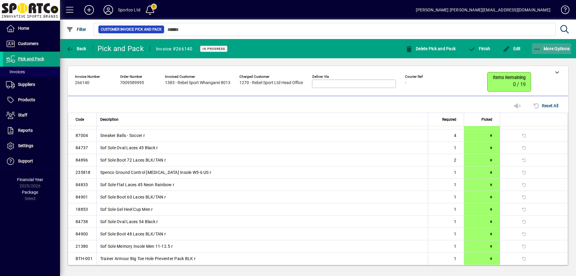
click at [538, 51] on icon "button" at bounding box center [536, 49] width 7 height 6
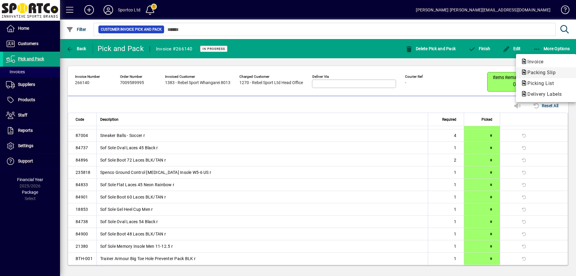
click at [543, 71] on span "Packing Slip" at bounding box center [540, 73] width 38 height 6
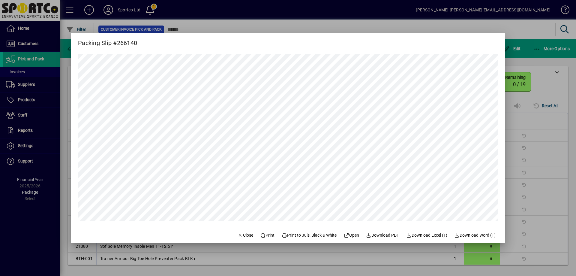
scroll to position [0, 0]
click at [265, 234] on span "Print" at bounding box center [267, 235] width 14 height 6
click at [242, 235] on span "Close" at bounding box center [246, 235] width 16 height 6
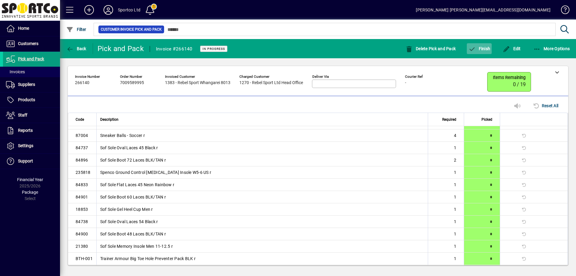
click at [486, 47] on span "Finish" at bounding box center [479, 48] width 22 height 5
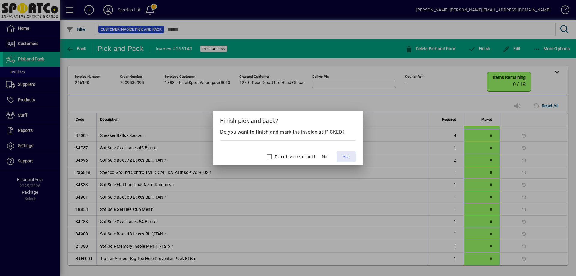
click at [343, 157] on span "Yes" at bounding box center [346, 157] width 7 height 6
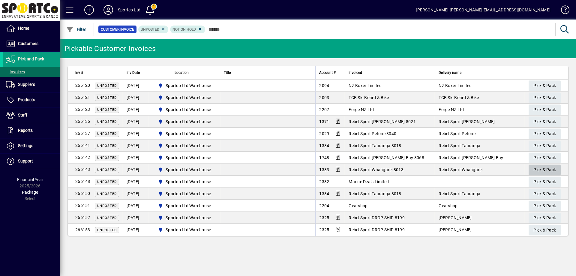
click at [547, 168] on span "Pick & Pack" at bounding box center [544, 170] width 22 height 10
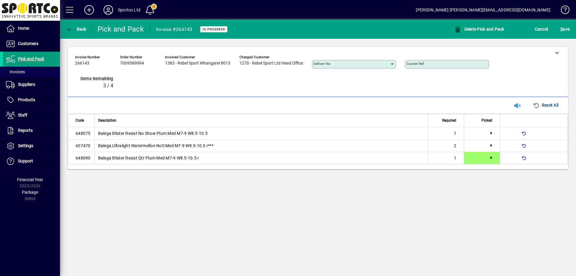
type input "*"
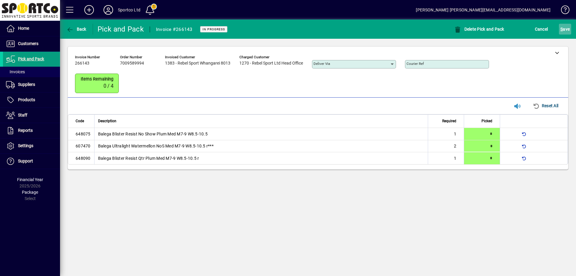
click at [570, 29] on span "submit" at bounding box center [565, 29] width 12 height 14
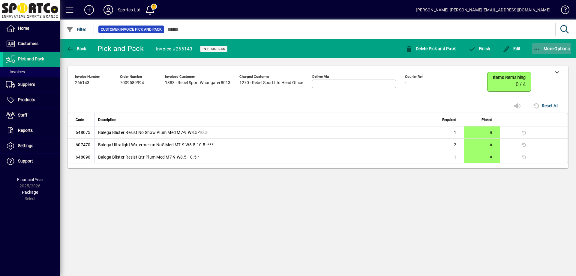
click at [538, 48] on icon "button" at bounding box center [536, 49] width 7 height 6
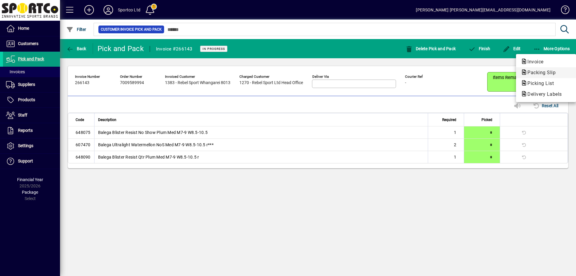
click at [534, 71] on span "Packing Slip" at bounding box center [540, 73] width 38 height 6
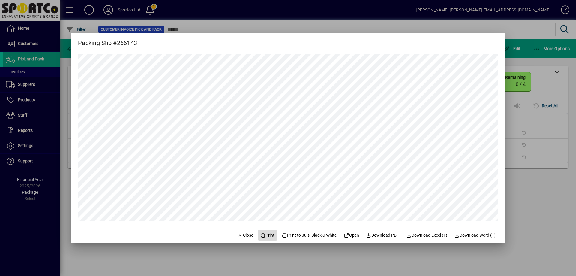
click at [264, 231] on span at bounding box center [267, 235] width 19 height 14
drag, startPoint x: 241, startPoint y: 234, endPoint x: 258, endPoint y: 235, distance: 17.4
click at [243, 233] on span "Close" at bounding box center [246, 235] width 16 height 6
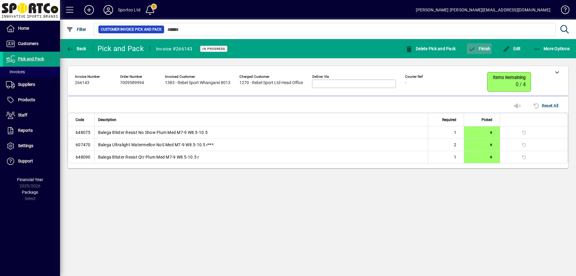
click at [479, 46] on span "Finish" at bounding box center [479, 48] width 22 height 5
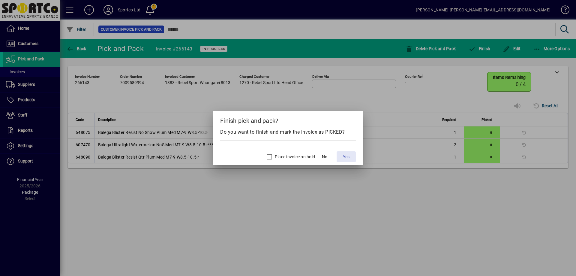
click at [351, 157] on span at bounding box center [345, 156] width 19 height 14
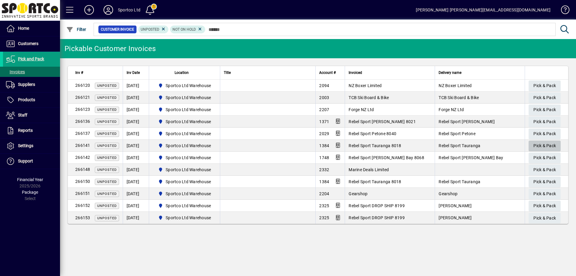
click at [544, 144] on span "Pick & Pack" at bounding box center [544, 146] width 22 height 10
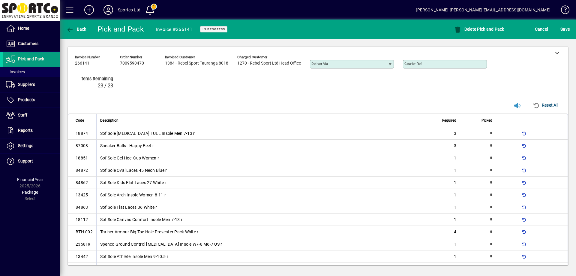
type input "*"
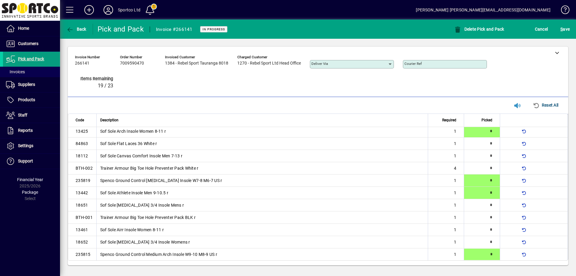
type input "*"
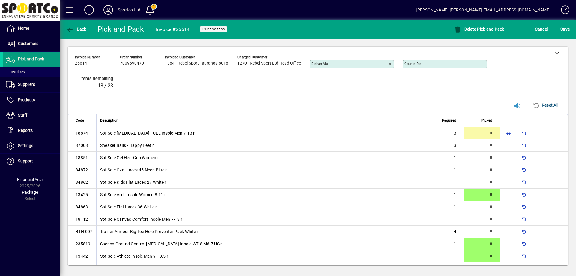
type input "*"
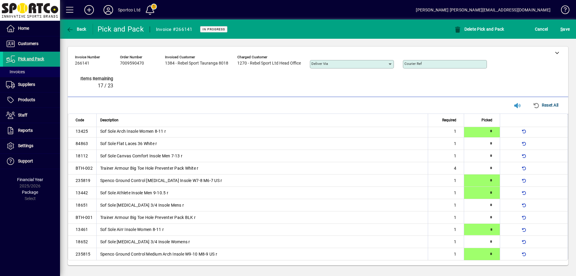
type input "*"
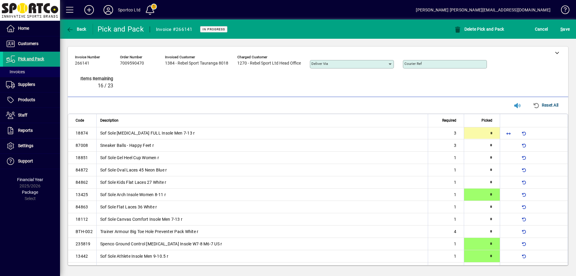
type input "*"
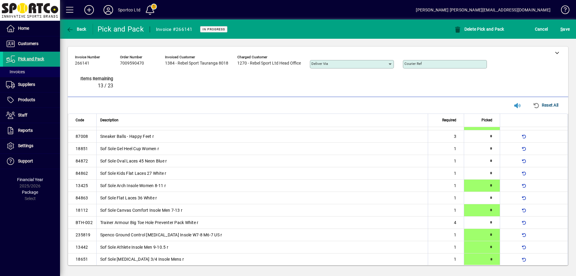
type input "*"
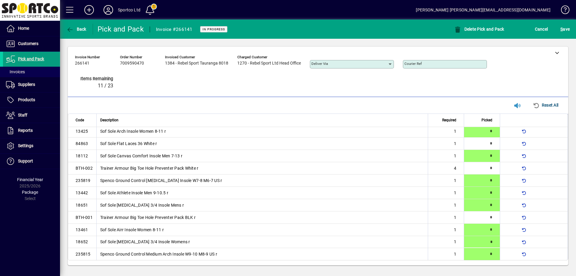
type input "*"
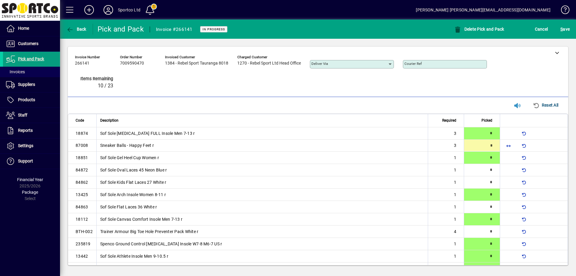
type input "*"
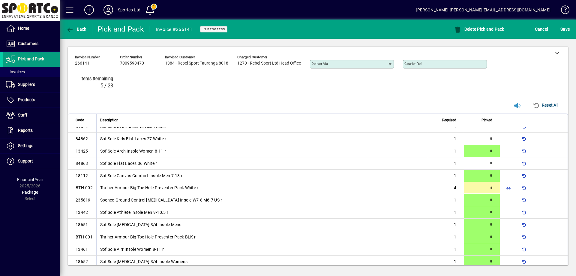
scroll to position [43, 0]
type input "*"
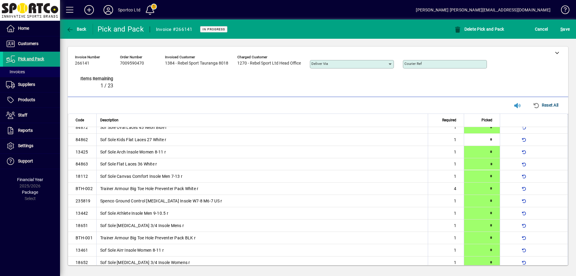
type input "*"
click at [568, 29] on span "S ave" at bounding box center [564, 29] width 9 height 10
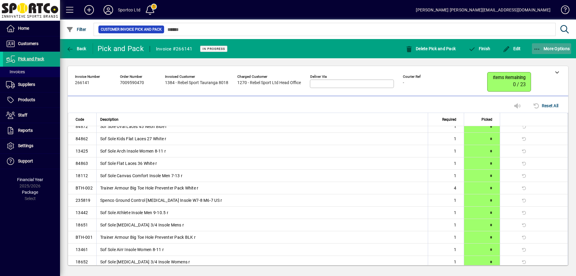
click at [537, 49] on icon "button" at bounding box center [536, 49] width 7 height 6
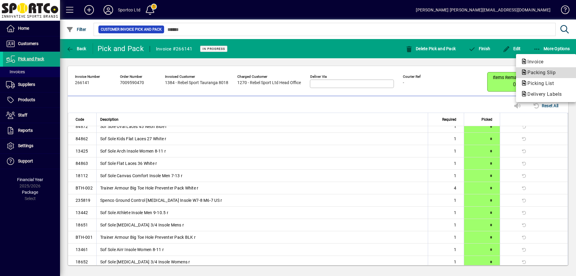
click at [543, 72] on span "Packing Slip" at bounding box center [540, 73] width 38 height 6
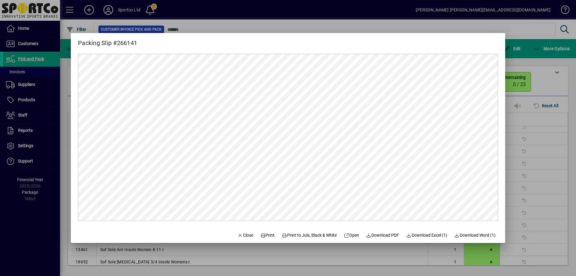
scroll to position [0, 0]
click at [265, 235] on span "Print" at bounding box center [267, 235] width 14 height 6
click at [242, 235] on span "Close" at bounding box center [246, 235] width 16 height 6
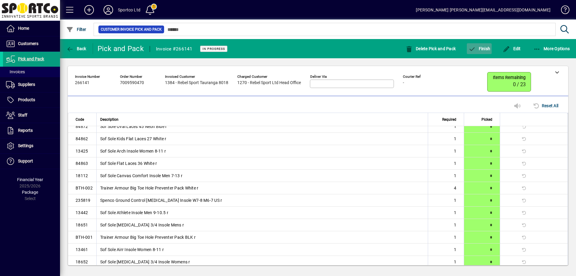
click at [475, 43] on span "button" at bounding box center [479, 48] width 25 height 14
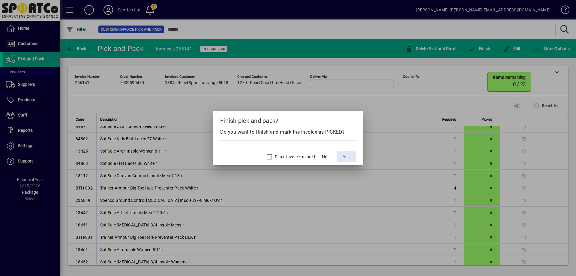
click at [346, 157] on span "Yes" at bounding box center [346, 157] width 7 height 6
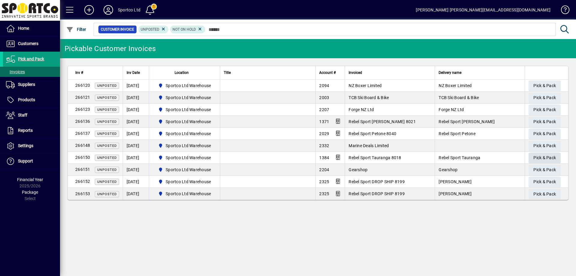
click at [555, 155] on span "Pick & Pack" at bounding box center [544, 158] width 22 height 10
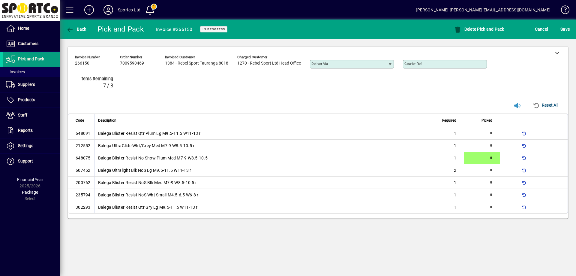
type input "*"
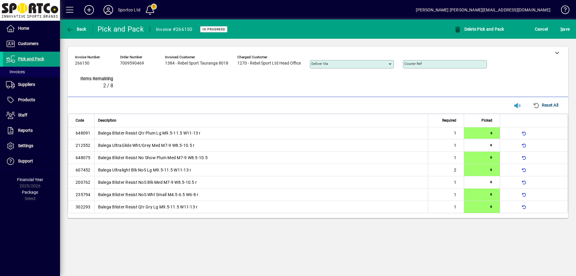
type input "*"
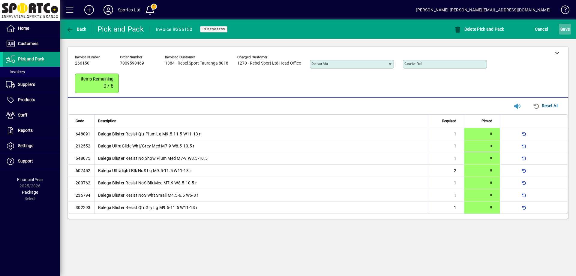
click at [570, 27] on span "submit" at bounding box center [565, 29] width 12 height 14
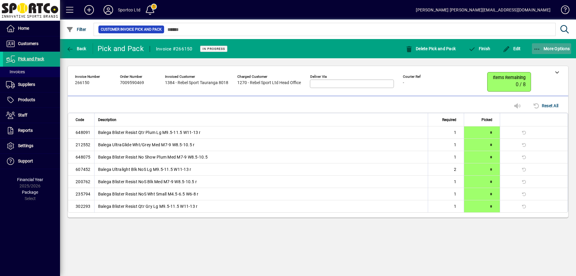
click at [536, 46] on icon "button" at bounding box center [536, 49] width 7 height 6
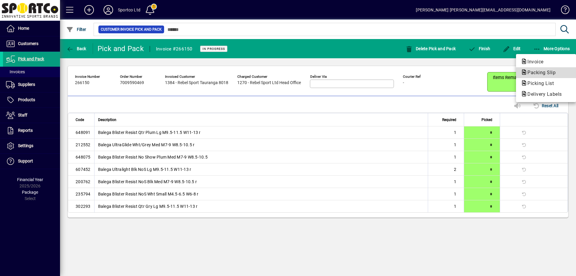
click at [546, 71] on span "Packing Slip" at bounding box center [540, 73] width 38 height 6
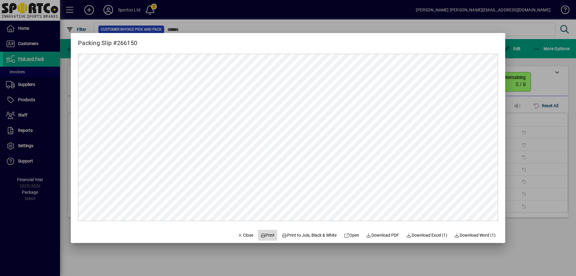
click at [265, 235] on span "Print" at bounding box center [267, 235] width 14 height 6
click at [238, 231] on span "button" at bounding box center [245, 235] width 20 height 14
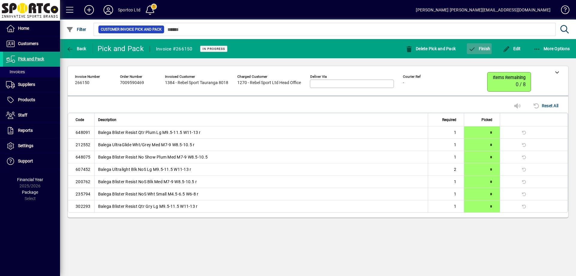
click at [480, 48] on span "Finish" at bounding box center [479, 48] width 22 height 5
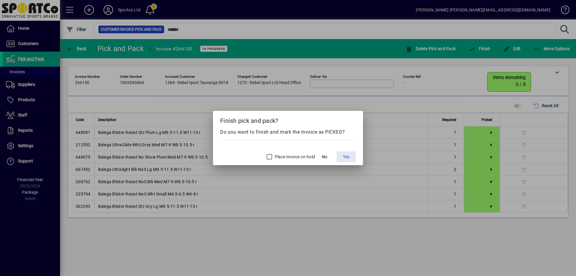
click at [343, 154] on span "Yes" at bounding box center [346, 157] width 7 height 6
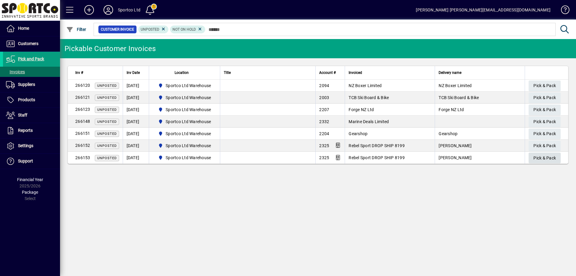
click at [552, 154] on span "Pick & Pack" at bounding box center [544, 158] width 22 height 10
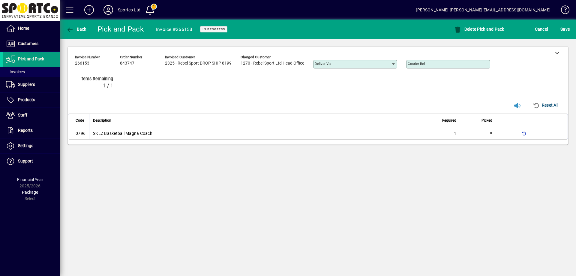
type input "*"
click at [555, 52] on icon at bounding box center [557, 52] width 4 height 4
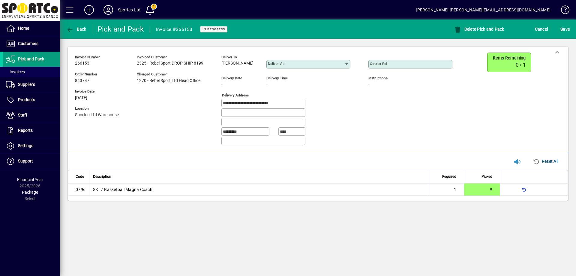
drag, startPoint x: 253, startPoint y: 62, endPoint x: 221, endPoint y: 65, distance: 31.6
click at [221, 65] on div "**********" at bounding box center [268, 100] width 386 height 97
copy span "Ayden Dugmore"
drag, startPoint x: 276, startPoint y: 103, endPoint x: 198, endPoint y: 110, distance: 78.5
click at [196, 109] on div "**********" at bounding box center [268, 100] width 386 height 97
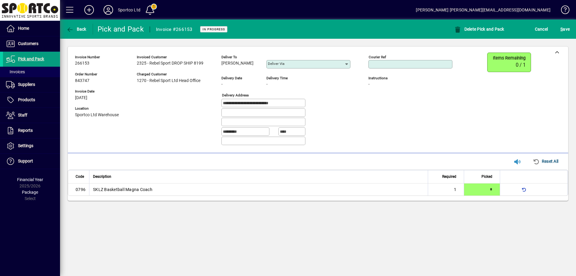
click at [397, 62] on input "Courier Ref" at bounding box center [411, 64] width 82 height 5
paste input "**********"
type input "**********"
click at [567, 28] on span "S ave" at bounding box center [564, 29] width 9 height 10
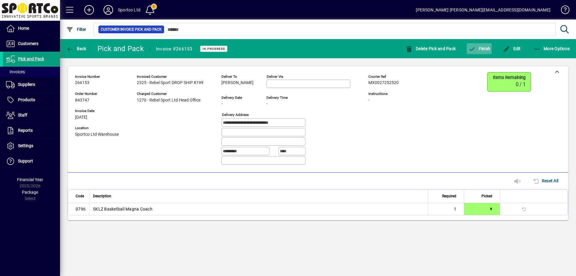
click at [482, 48] on span "Finish" at bounding box center [479, 48] width 22 height 5
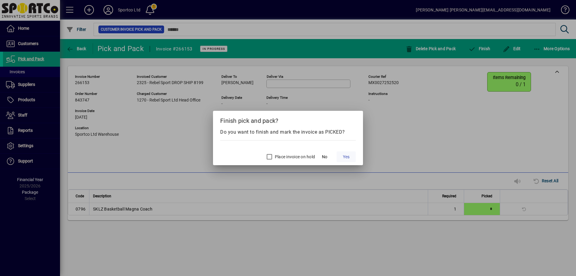
click at [346, 157] on span "Yes" at bounding box center [346, 157] width 7 height 6
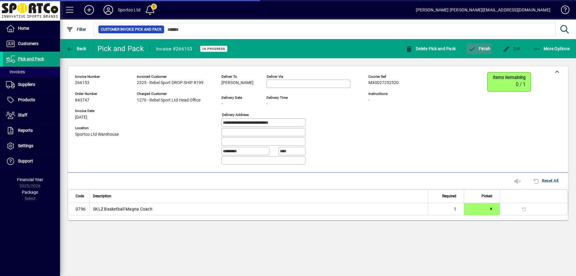
click at [487, 50] on span "Finish" at bounding box center [479, 48] width 22 height 5
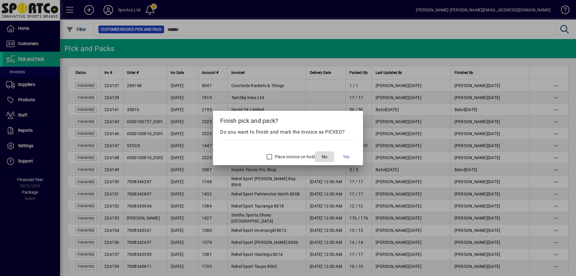
click at [320, 155] on span "button" at bounding box center [324, 156] width 19 height 14
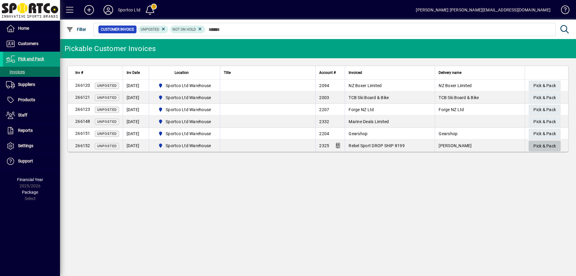
click at [553, 145] on span "Pick & Pack" at bounding box center [544, 146] width 22 height 10
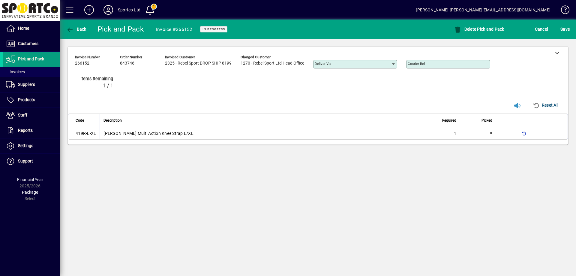
type input "*"
click at [558, 51] on icon at bounding box center [557, 52] width 4 height 4
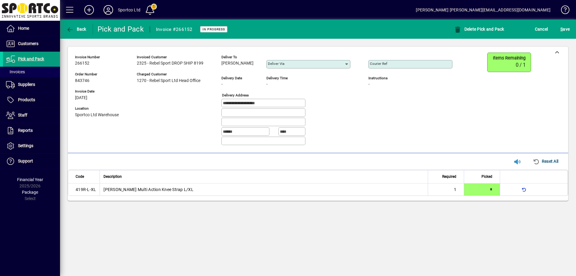
drag, startPoint x: 251, startPoint y: 64, endPoint x: 221, endPoint y: 68, distance: 30.8
click at [220, 68] on div "**********" at bounding box center [268, 100] width 386 height 97
copy span "[PERSON_NAME]"
drag, startPoint x: 255, startPoint y: 102, endPoint x: 217, endPoint y: 106, distance: 38.0
click at [217, 106] on div "**********" at bounding box center [268, 100] width 386 height 97
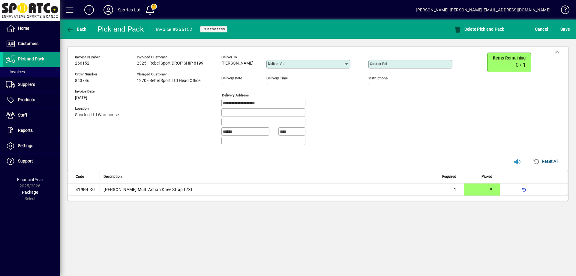
click at [401, 65] on input "Courier Ref" at bounding box center [411, 64] width 82 height 5
paste input "**********"
type input "**********"
click at [569, 26] on span "S ave" at bounding box center [564, 29] width 9 height 10
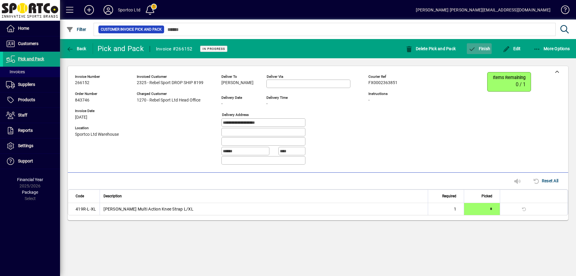
click at [485, 45] on span "button" at bounding box center [479, 48] width 25 height 14
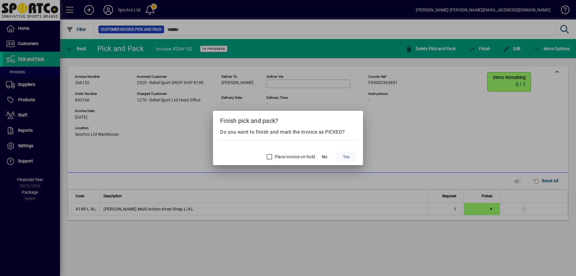
click at [347, 154] on span "Yes" at bounding box center [346, 157] width 7 height 6
